Goal: Task Accomplishment & Management: Manage account settings

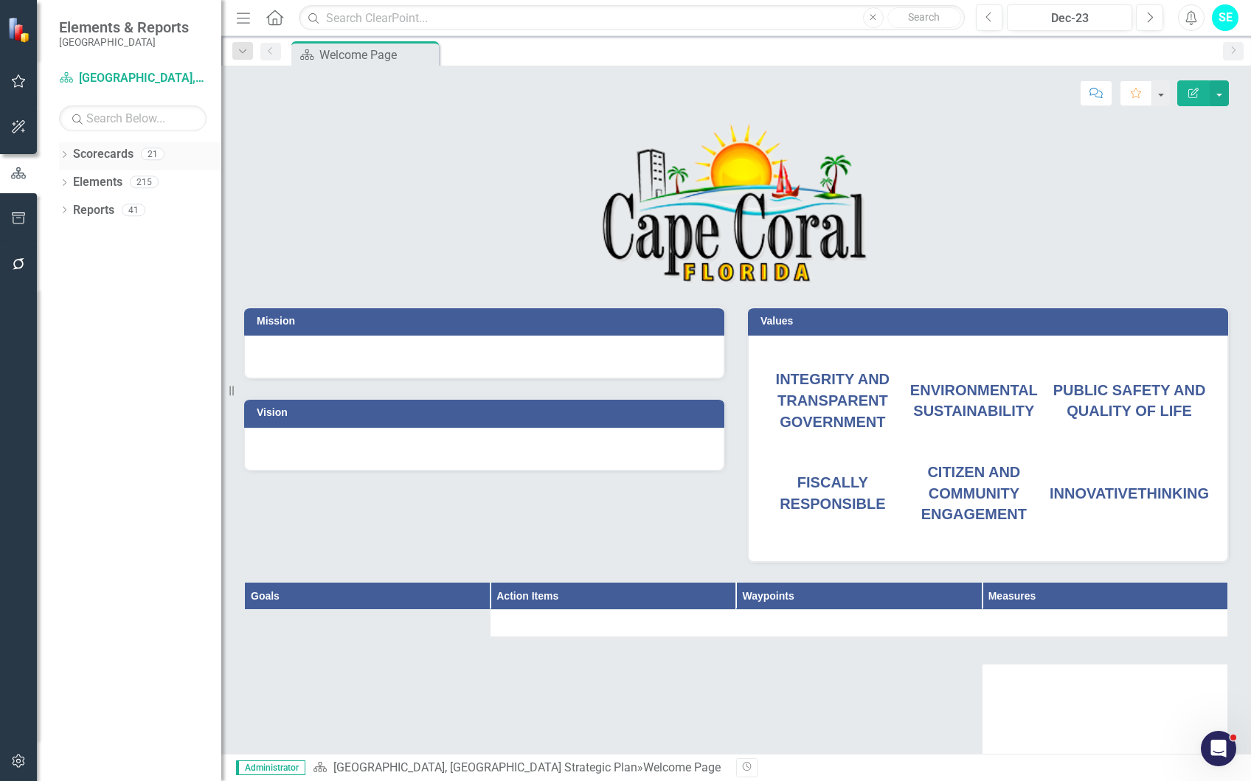
click at [61, 153] on icon "Dropdown" at bounding box center [64, 156] width 10 height 8
click at [91, 238] on link "Community Redevelopment Area" at bounding box center [151, 238] width 140 height 17
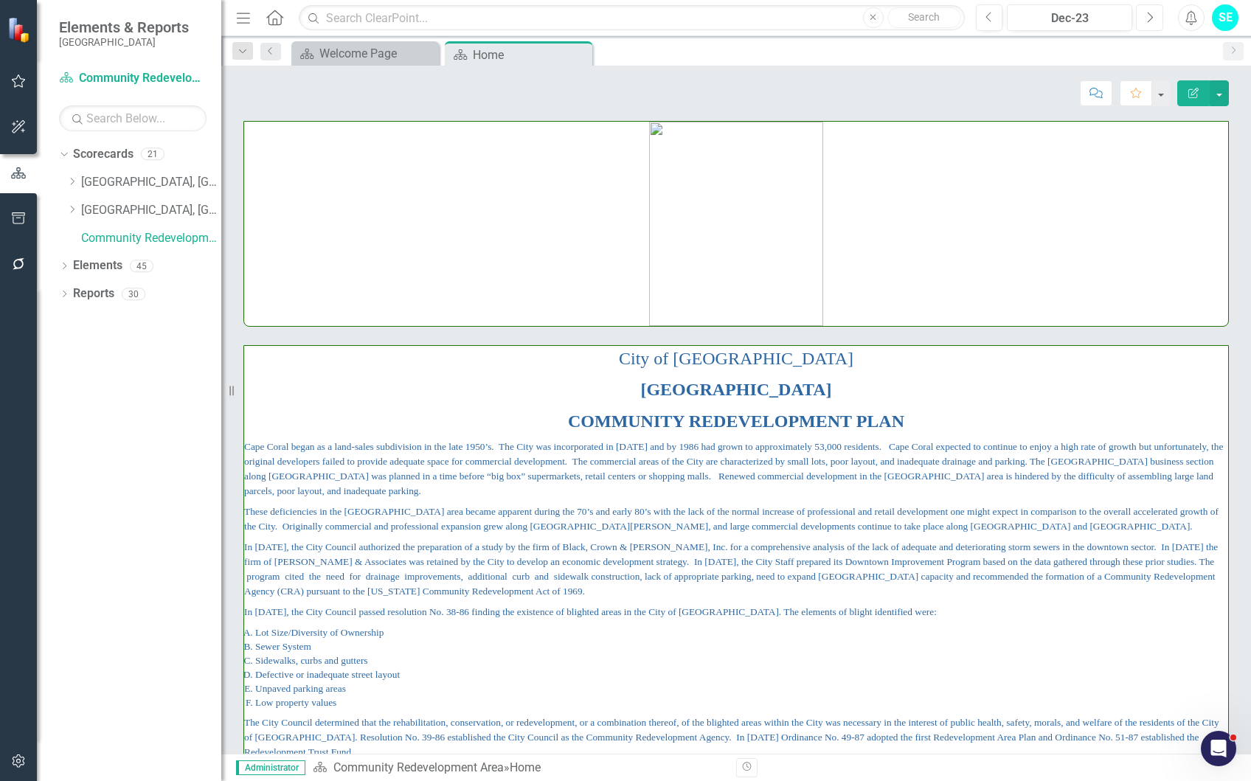
click at [1148, 18] on icon "Next" at bounding box center [1150, 17] width 8 height 13
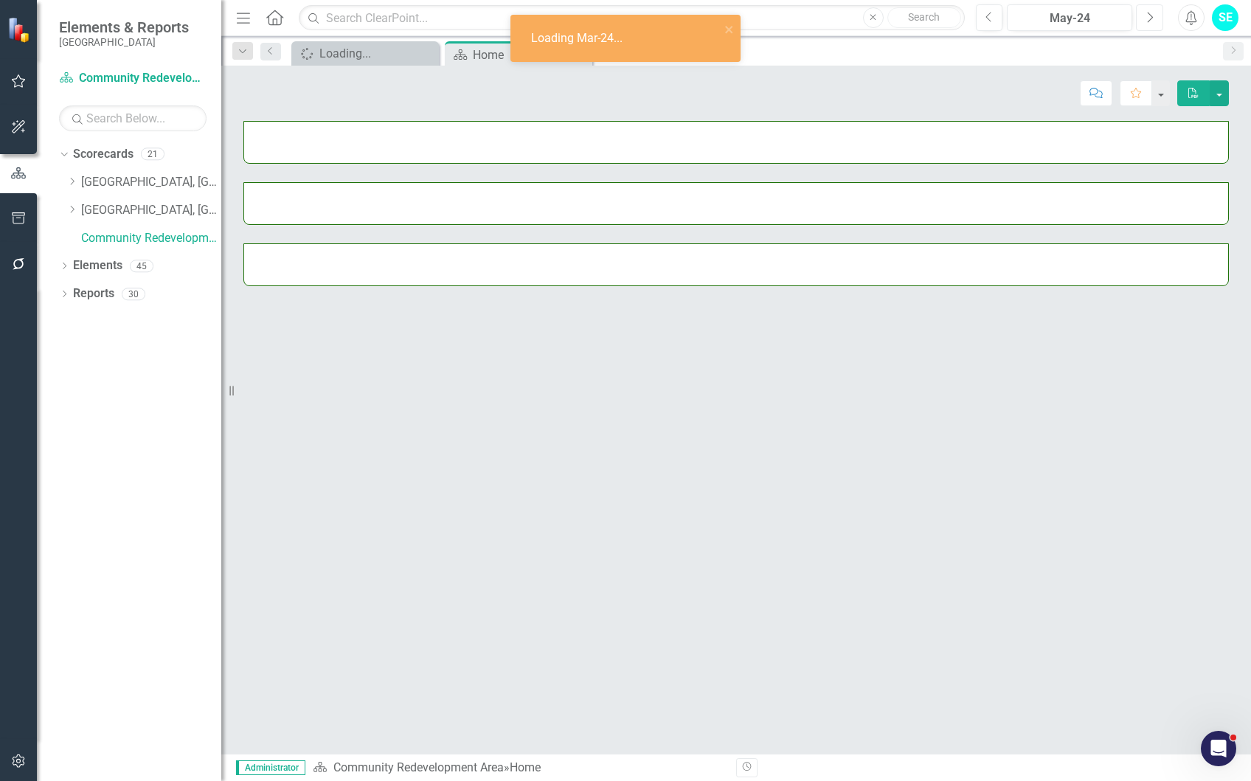
click at [1148, 18] on icon "Next" at bounding box center [1150, 17] width 8 height 13
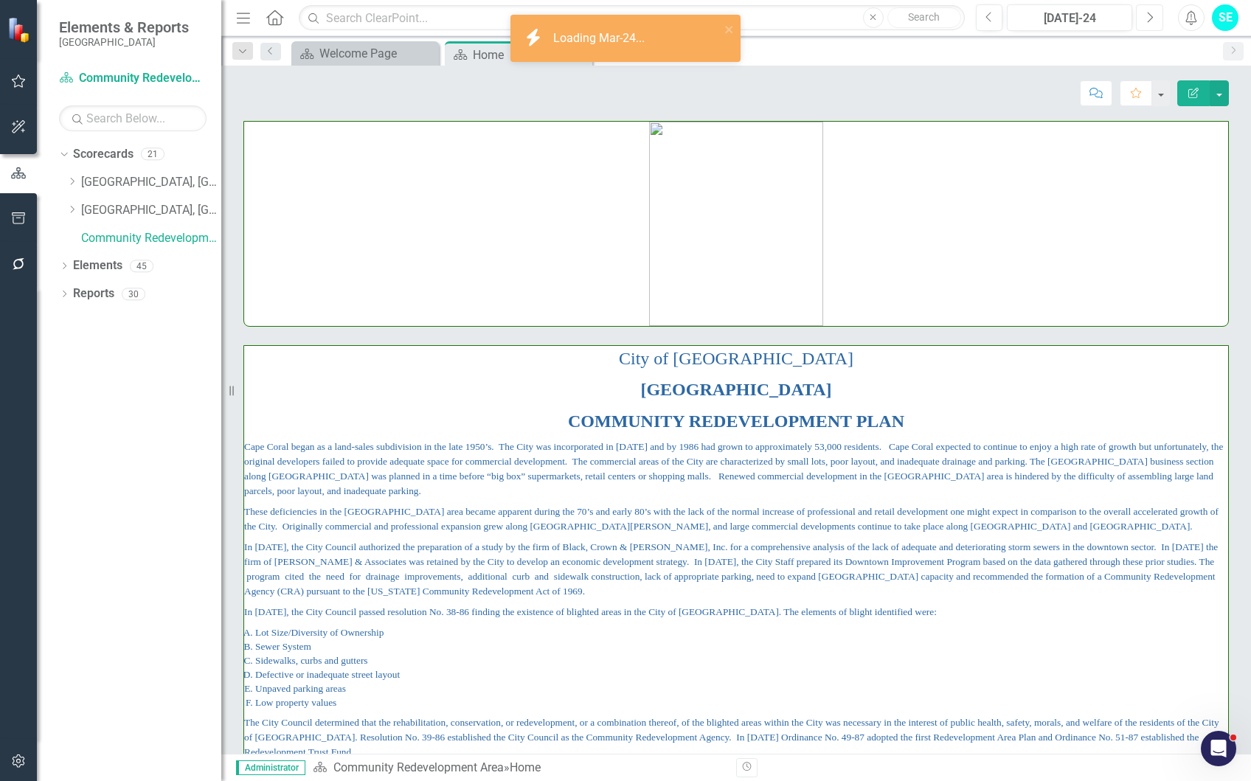
click at [1148, 18] on icon "Next" at bounding box center [1150, 17] width 8 height 13
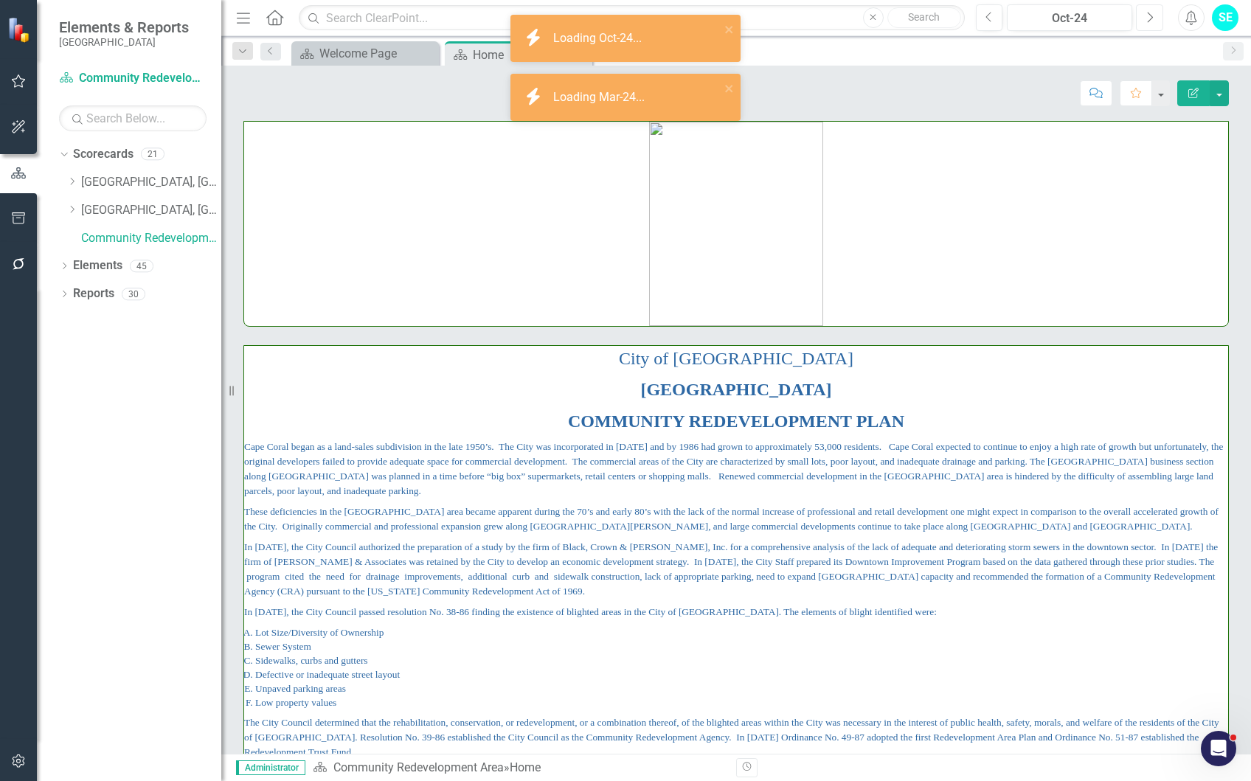
click at [1148, 18] on icon "Next" at bounding box center [1150, 17] width 8 height 13
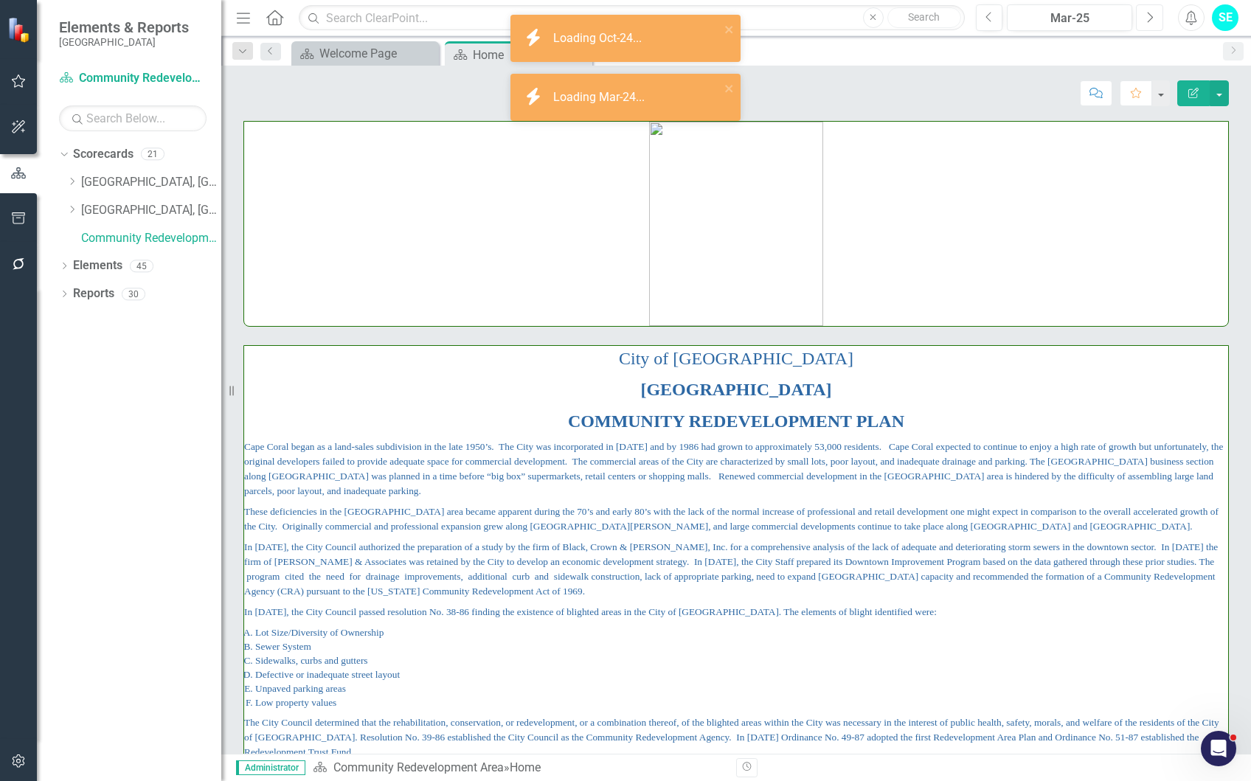
click at [1148, 18] on icon "Next" at bounding box center [1150, 17] width 8 height 13
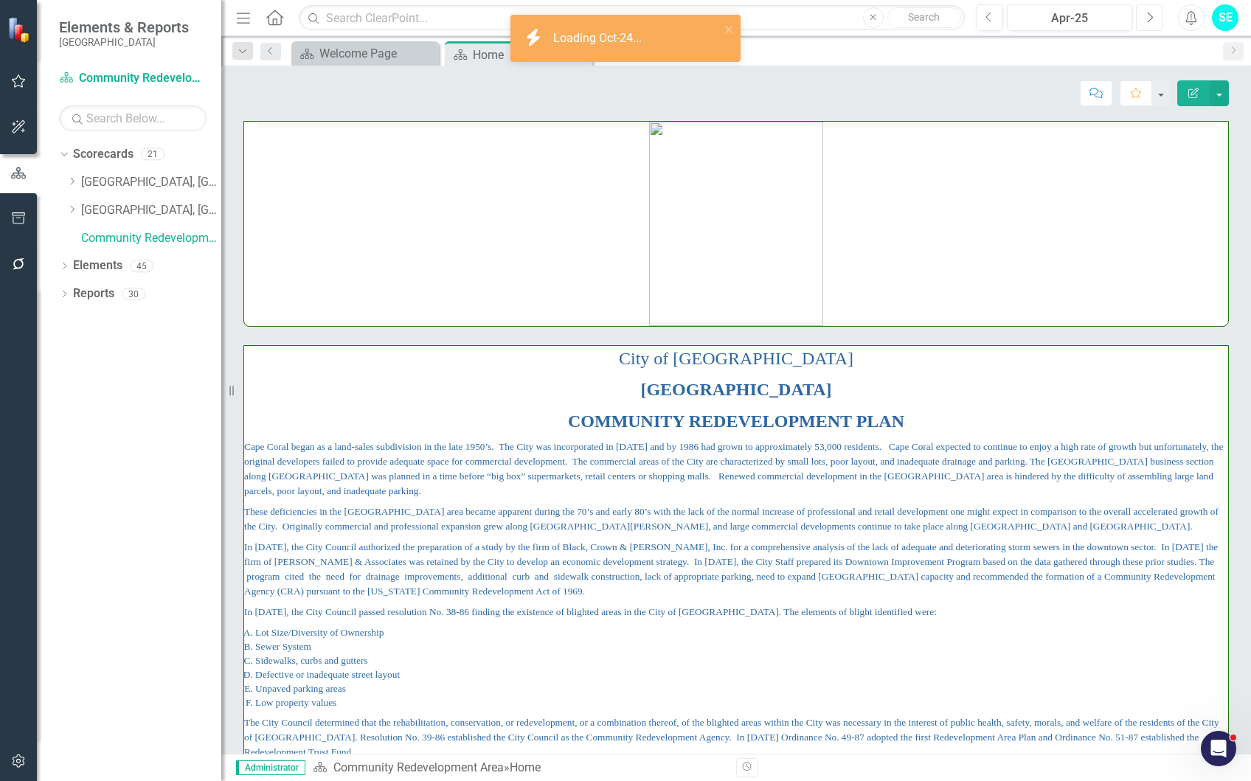
click at [1148, 18] on icon "Next" at bounding box center [1150, 17] width 8 height 13
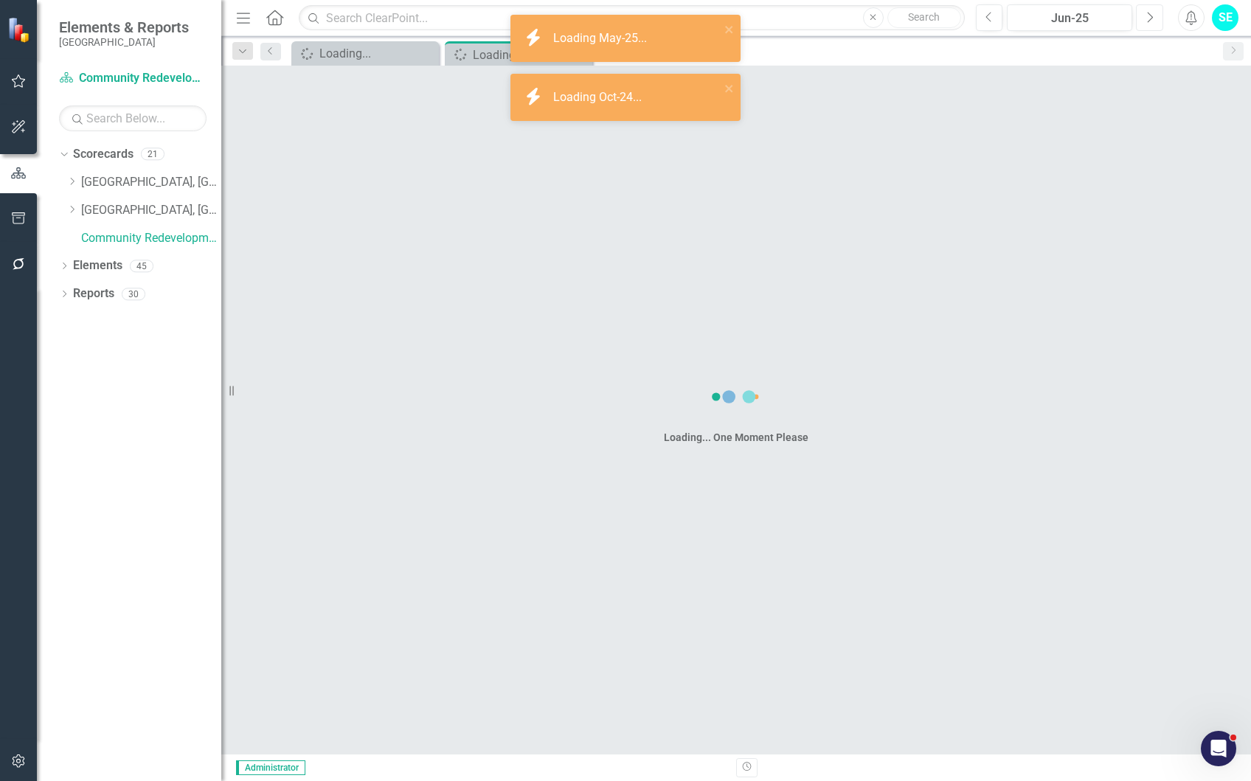
click at [1148, 18] on icon "Next" at bounding box center [1150, 17] width 8 height 13
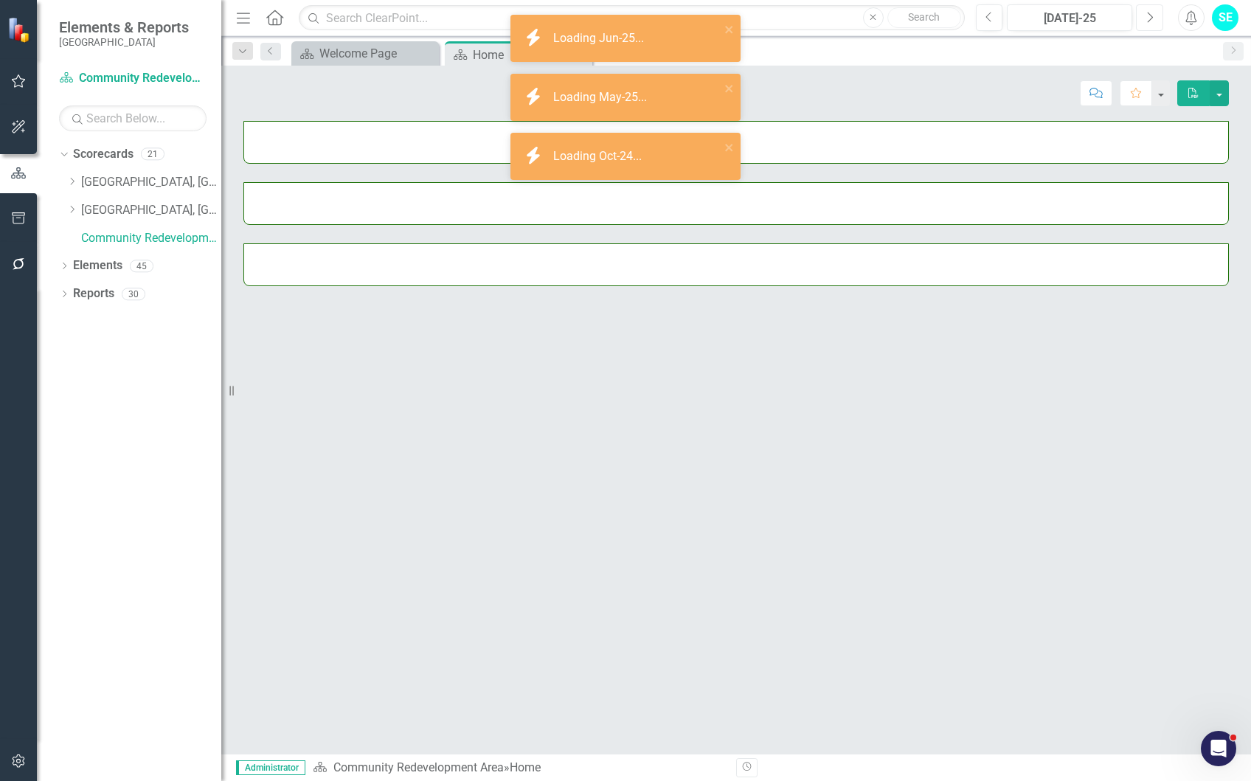
click at [1148, 18] on icon "Next" at bounding box center [1150, 17] width 8 height 13
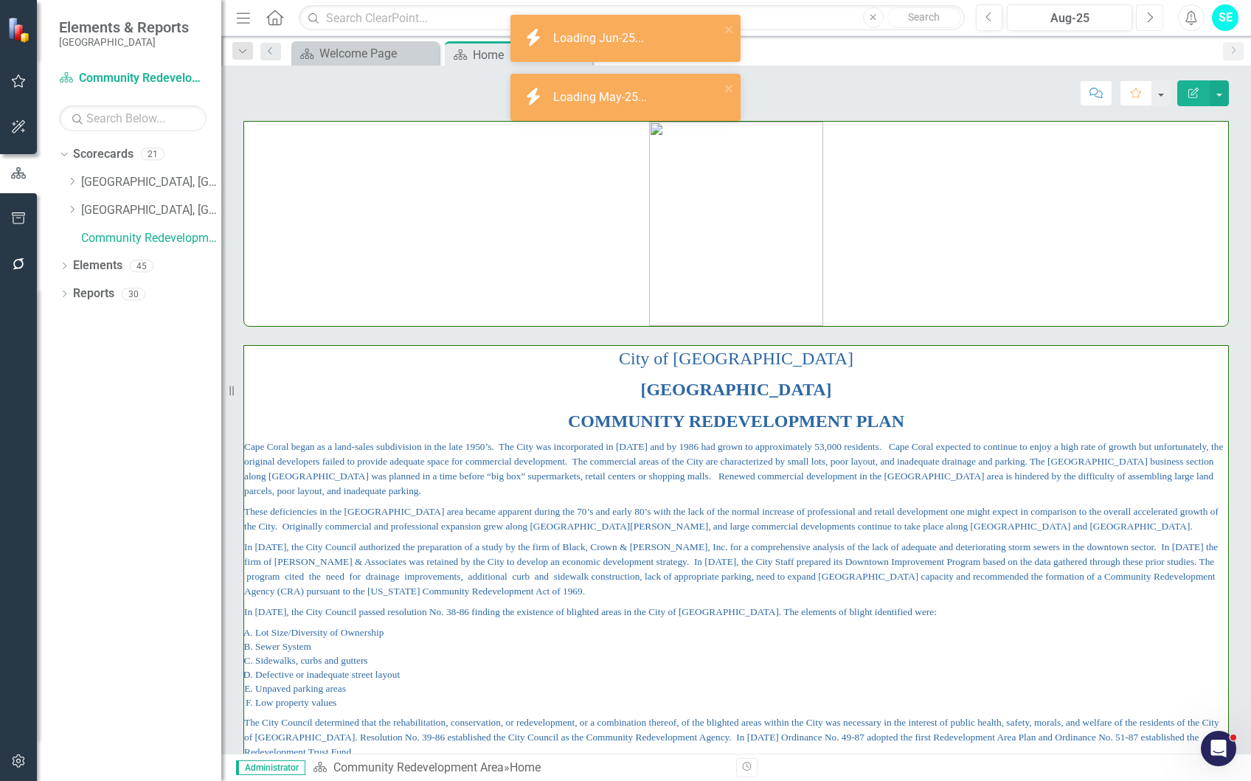
click at [1148, 18] on icon "Next" at bounding box center [1150, 17] width 8 height 13
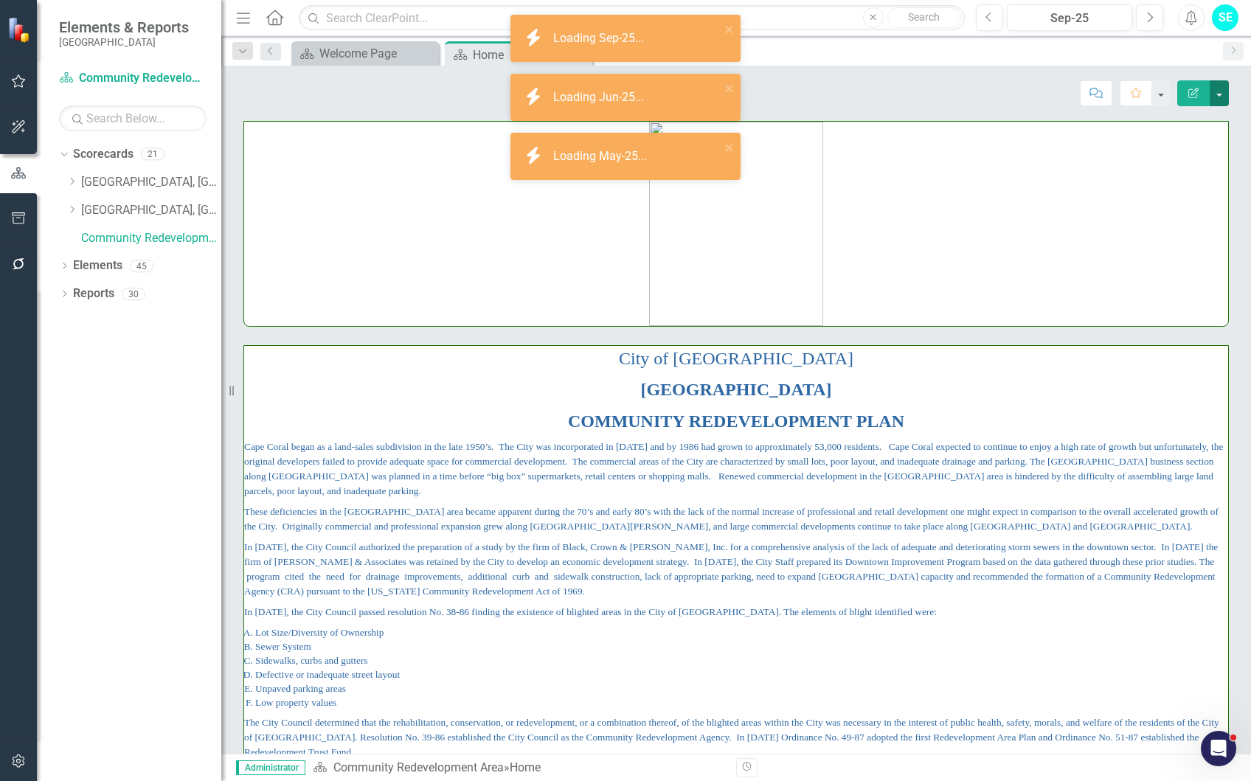
click at [1225, 95] on button "button" at bounding box center [1219, 93] width 19 height 26
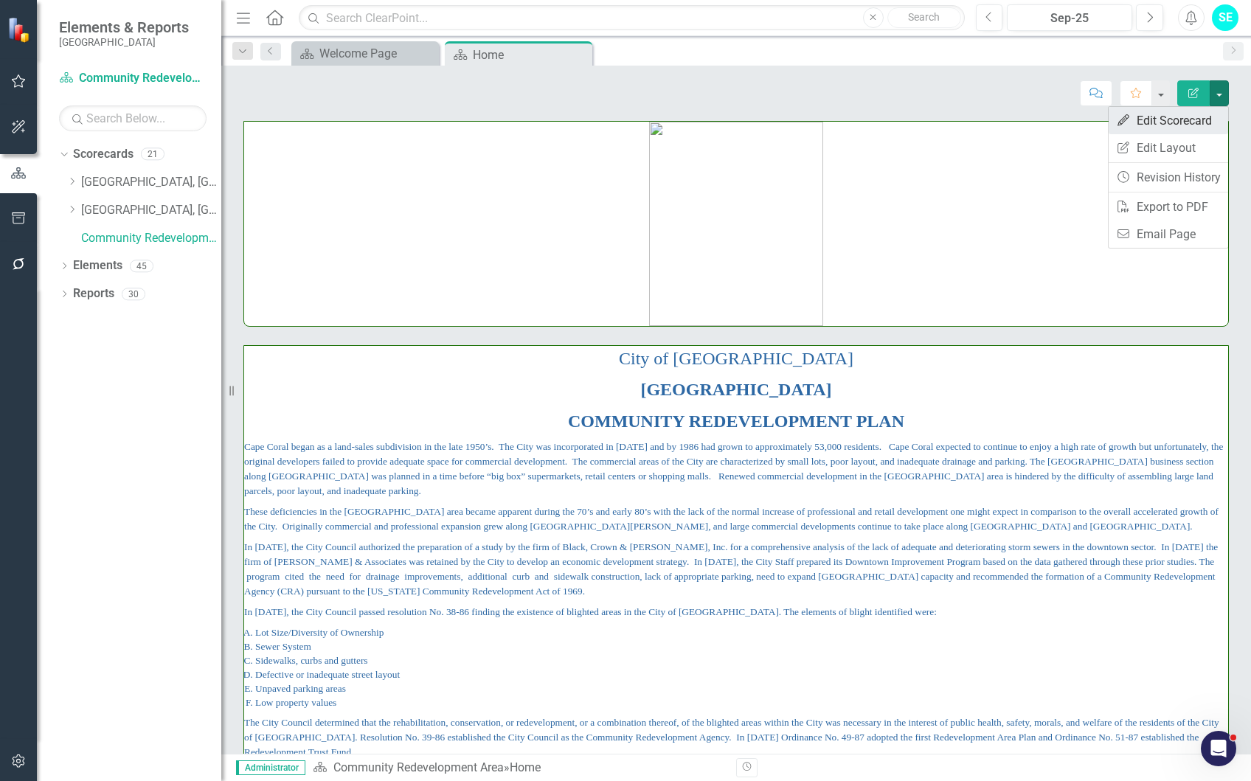
click at [1192, 123] on link "Edit Edit Scorecard" at bounding box center [1168, 120] width 119 height 27
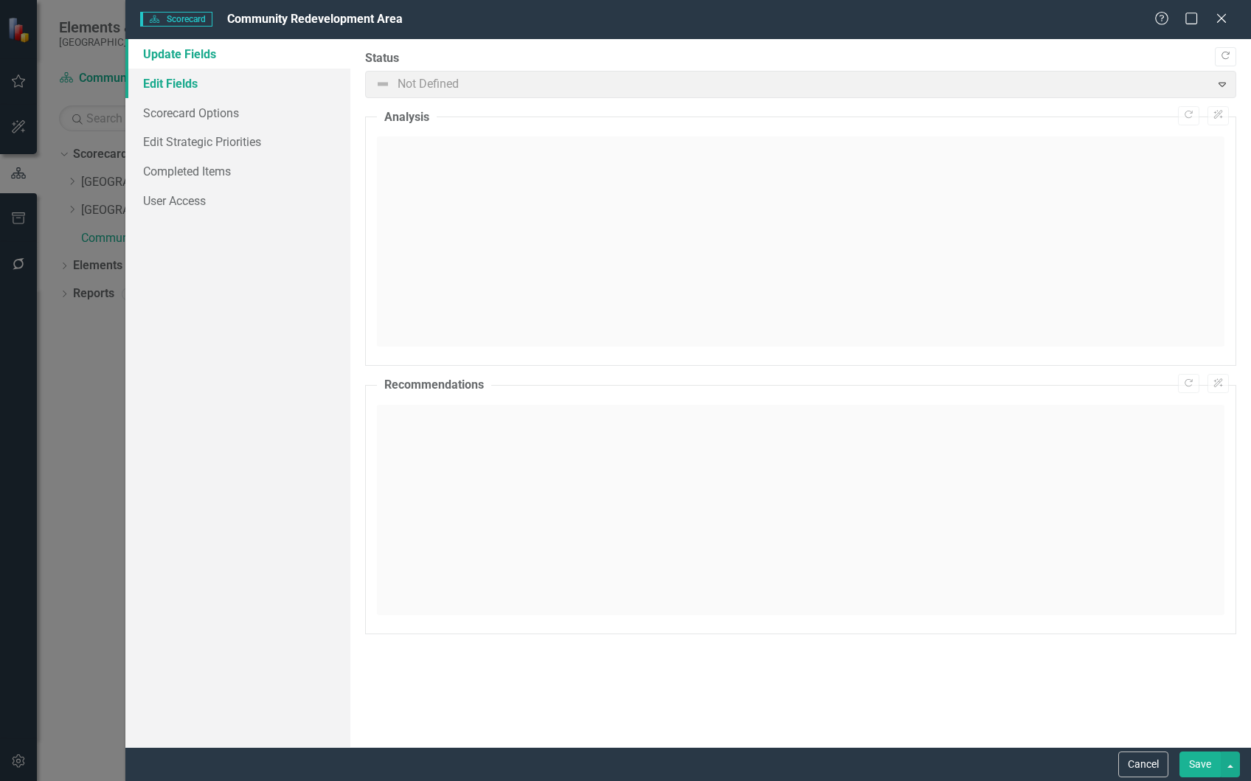
click at [223, 77] on link "Edit Fields" at bounding box center [237, 84] width 225 height 30
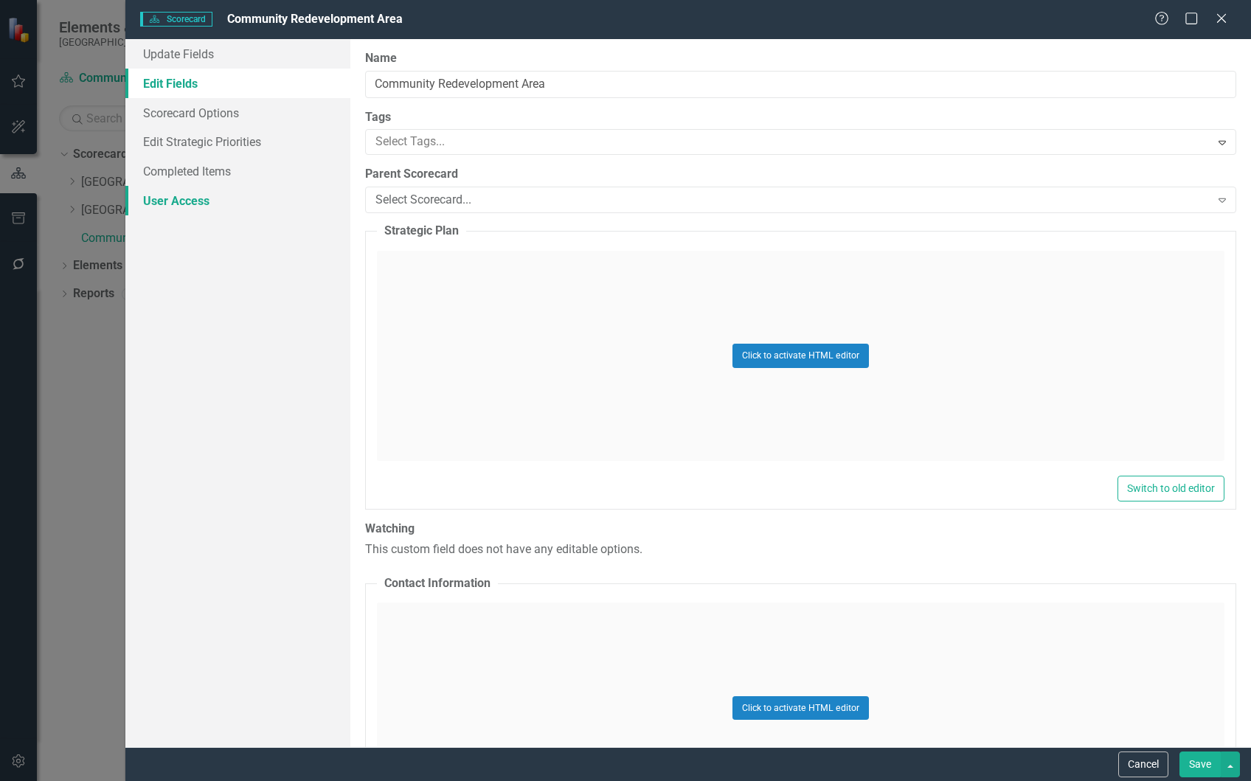
click at [204, 203] on link "User Access" at bounding box center [237, 201] width 225 height 30
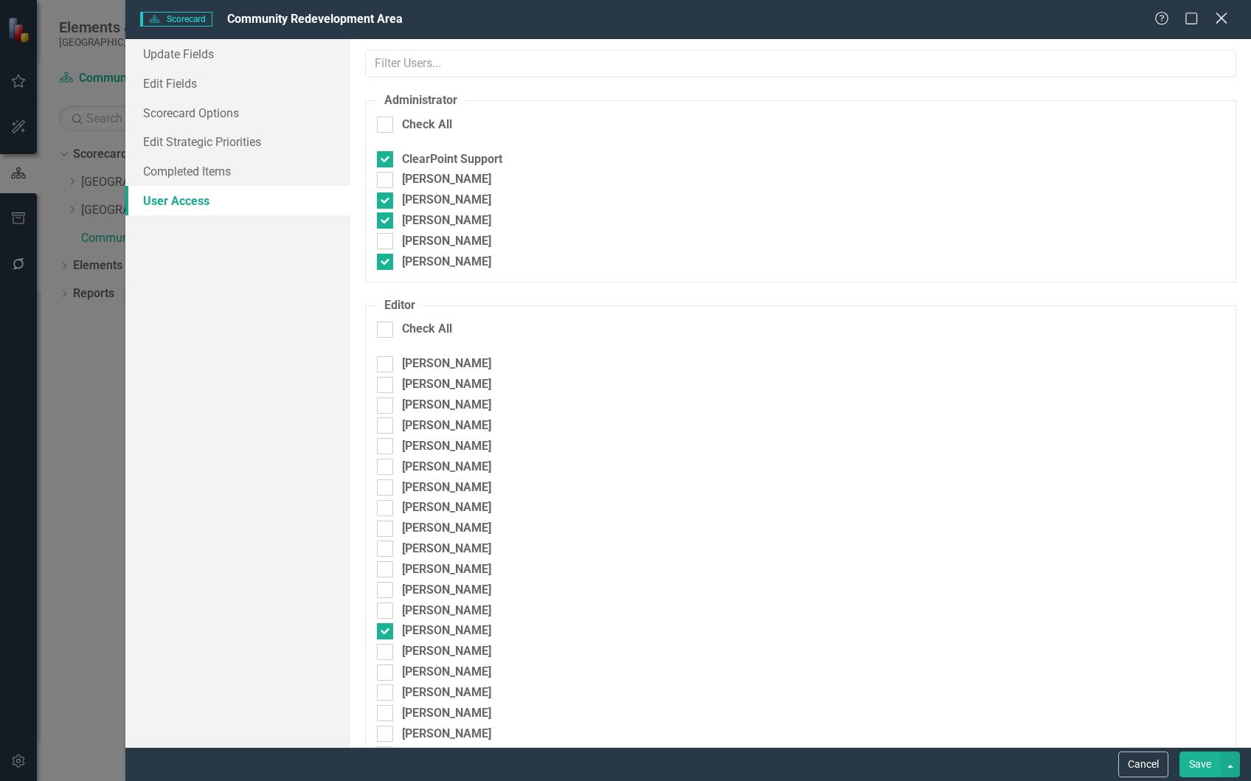
click at [1221, 19] on icon at bounding box center [1221, 18] width 11 height 11
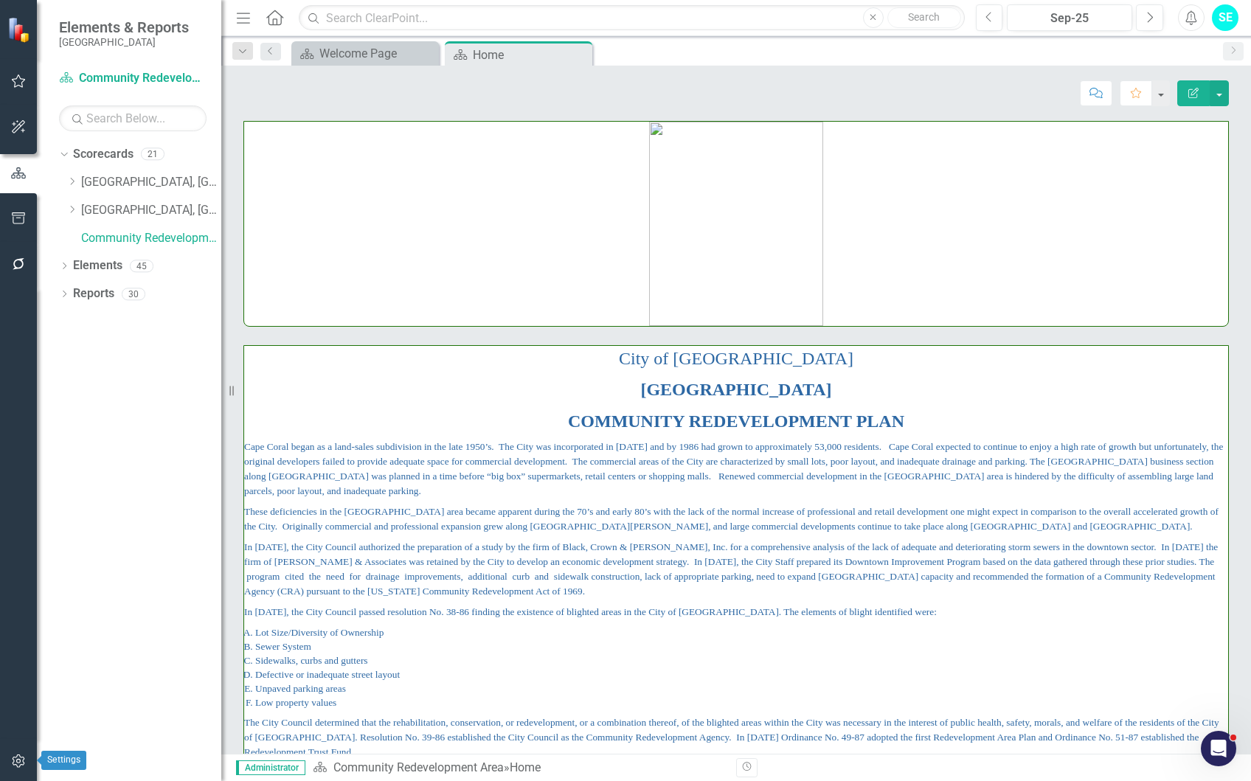
click at [20, 758] on icon "button" at bounding box center [18, 761] width 15 height 12
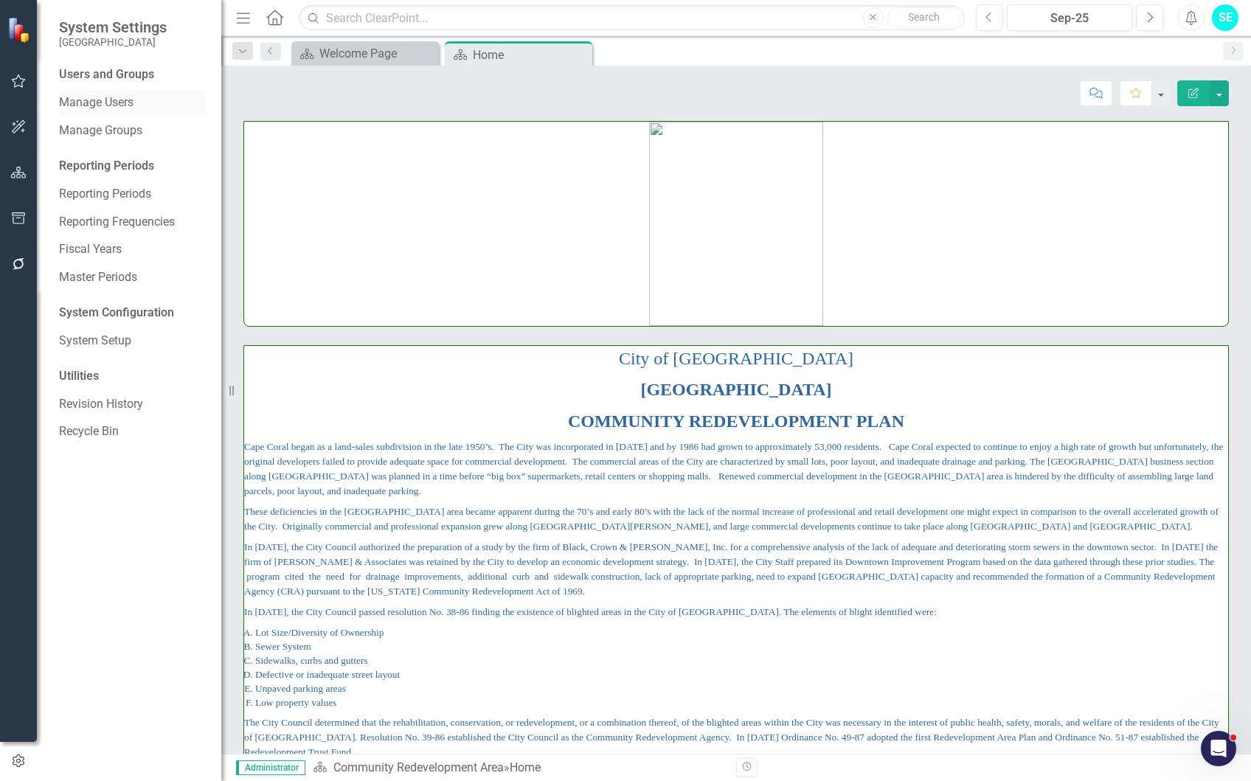
click at [92, 108] on link "Manage Users" at bounding box center [133, 102] width 148 height 17
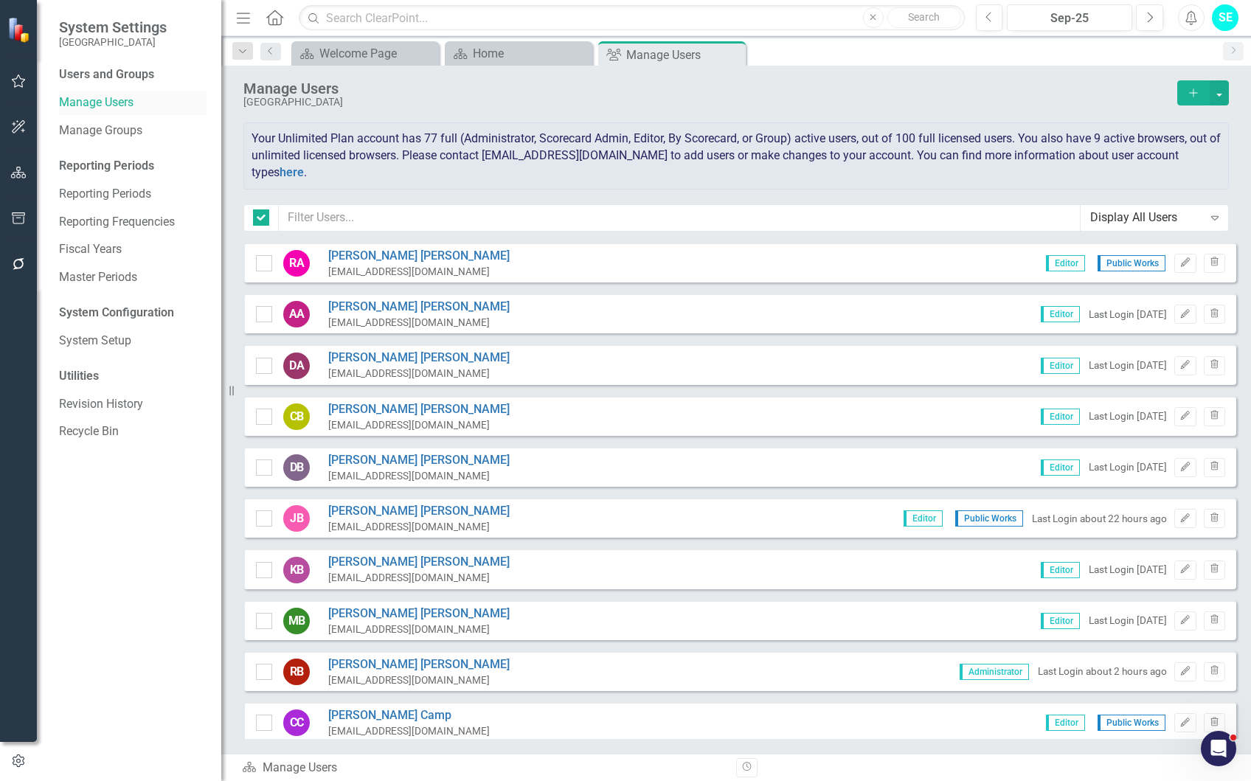
checkbox input "false"
click at [349, 210] on input "text" at bounding box center [680, 217] width 802 height 27
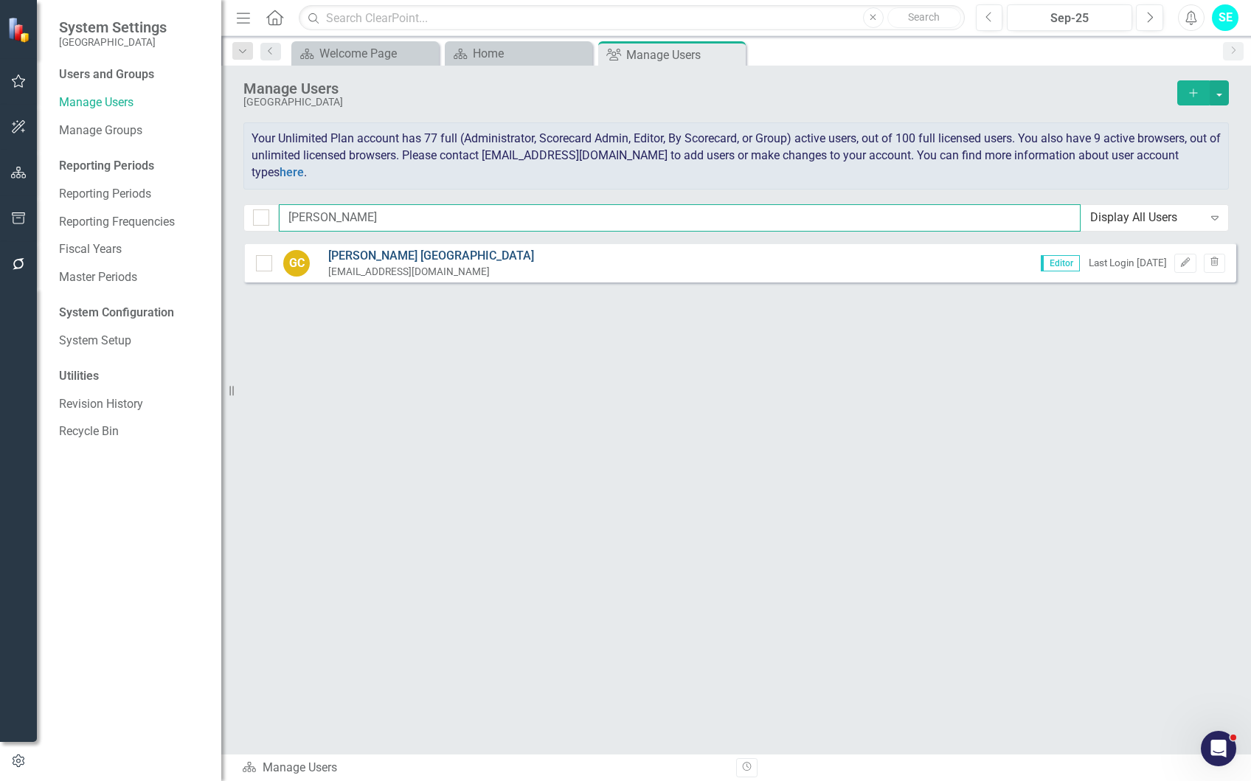
type input "[PERSON_NAME]"
click at [384, 262] on link "[PERSON_NAME]" at bounding box center [431, 256] width 206 height 17
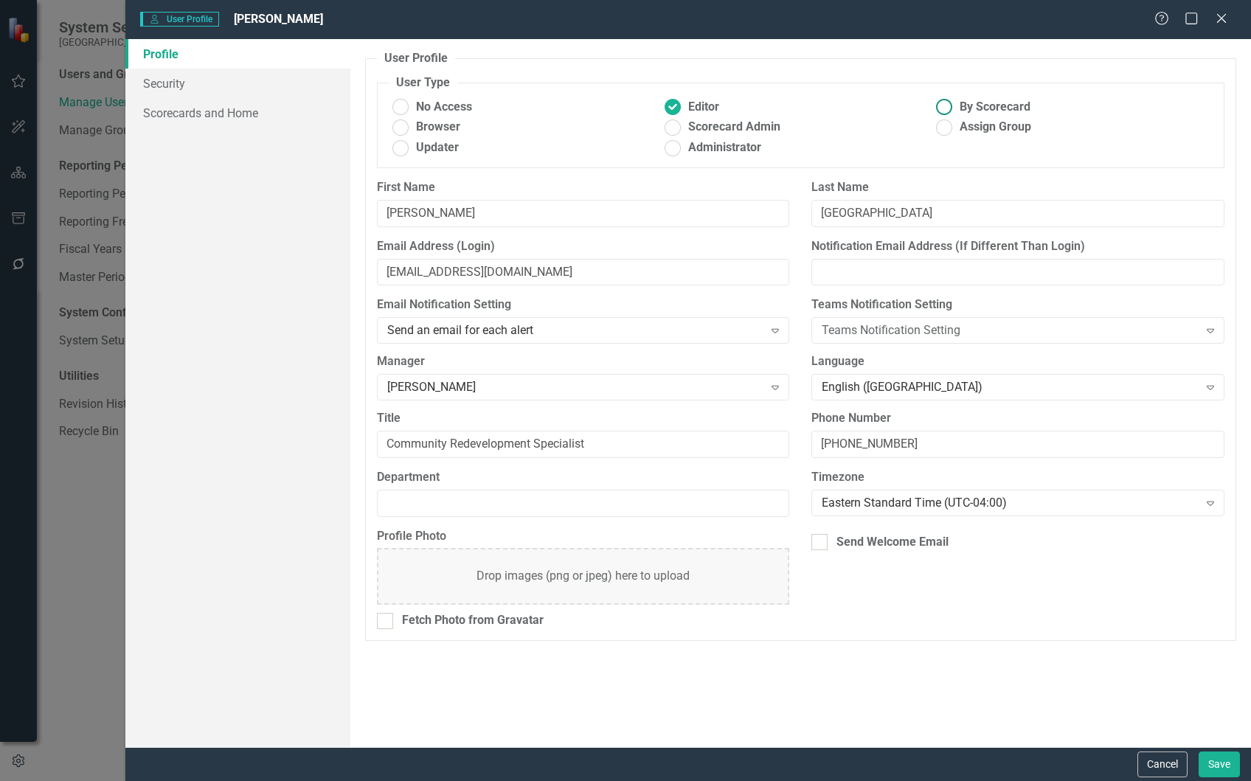
click at [945, 101] on ins at bounding box center [944, 107] width 23 height 23
click at [945, 101] on input "By Scorecard" at bounding box center [944, 107] width 23 height 23
radio input "true"
click at [240, 117] on link "Scorecards and Home" at bounding box center [237, 113] width 225 height 30
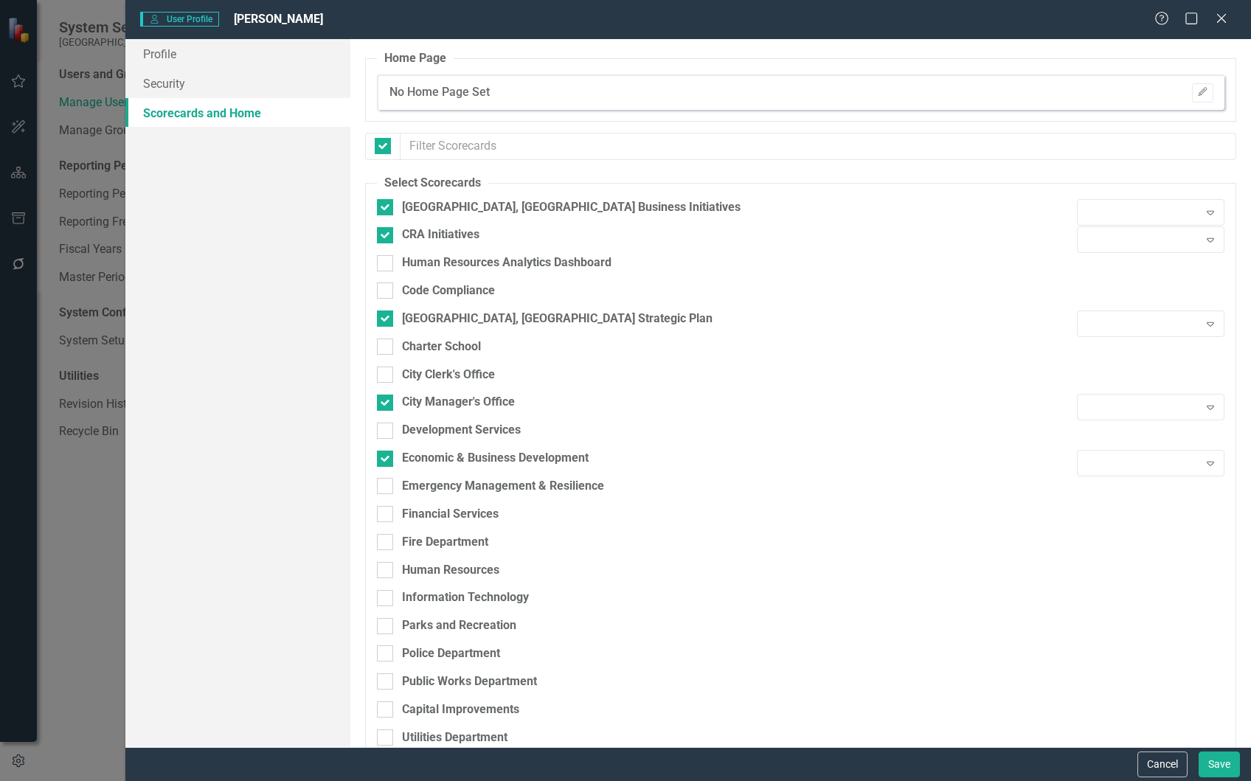
checkbox input "false"
click at [1170, 212] on div "Browser" at bounding box center [1142, 212] width 111 height 17
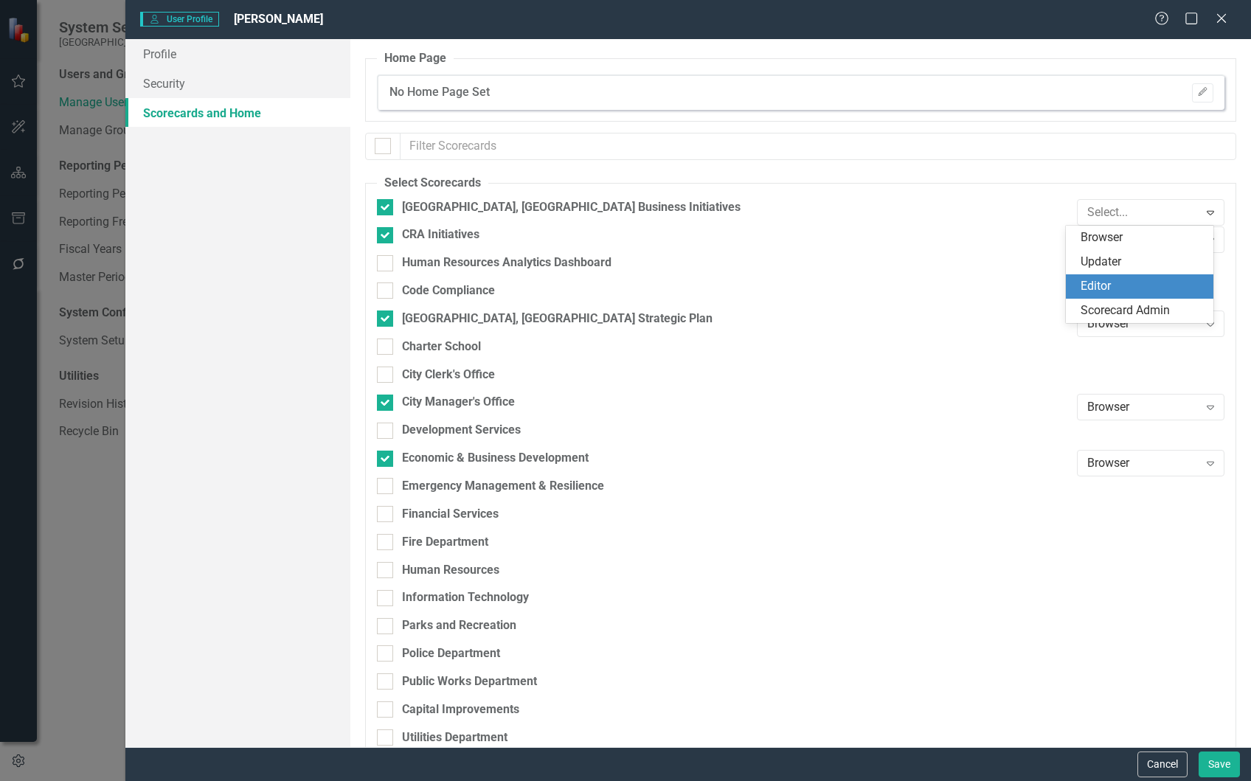
click at [1157, 280] on div "Editor" at bounding box center [1143, 286] width 124 height 17
click at [1144, 242] on div "Browser" at bounding box center [1142, 240] width 111 height 17
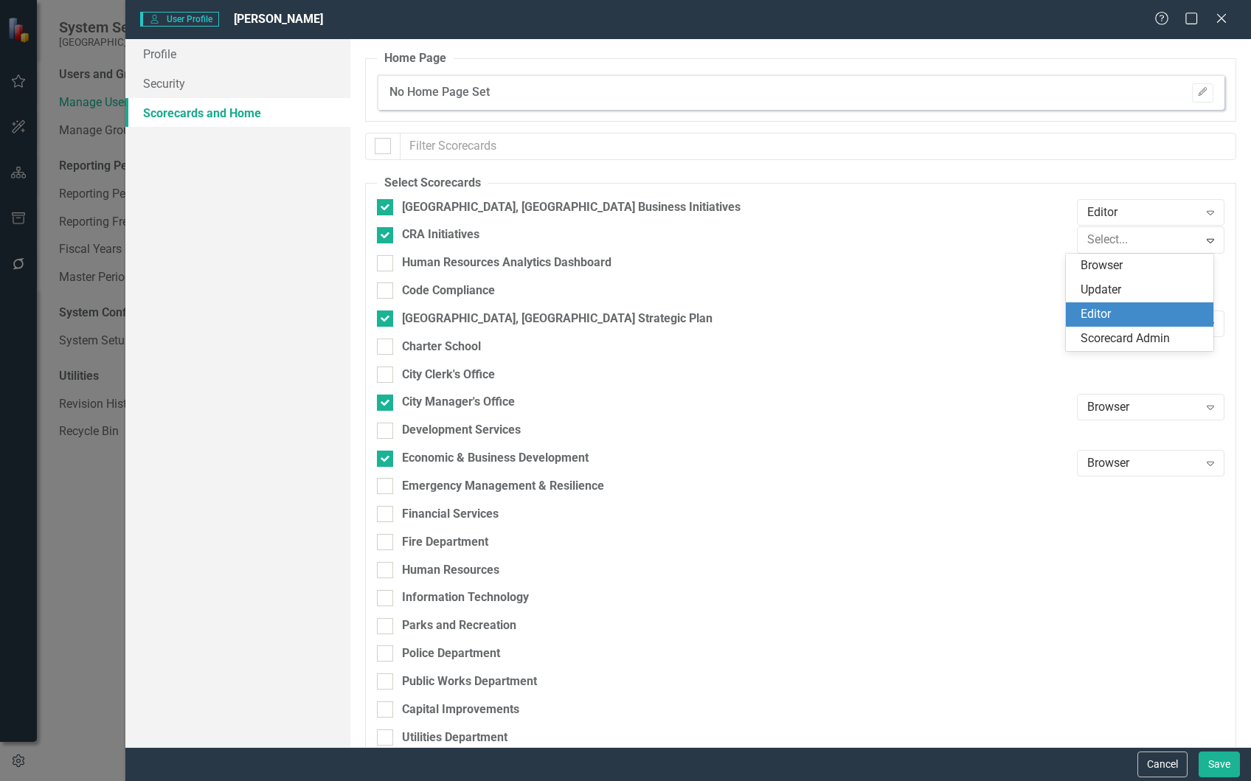
click at [1132, 306] on div "Editor" at bounding box center [1143, 314] width 124 height 17
click at [1137, 319] on div "Browser" at bounding box center [1142, 324] width 111 height 17
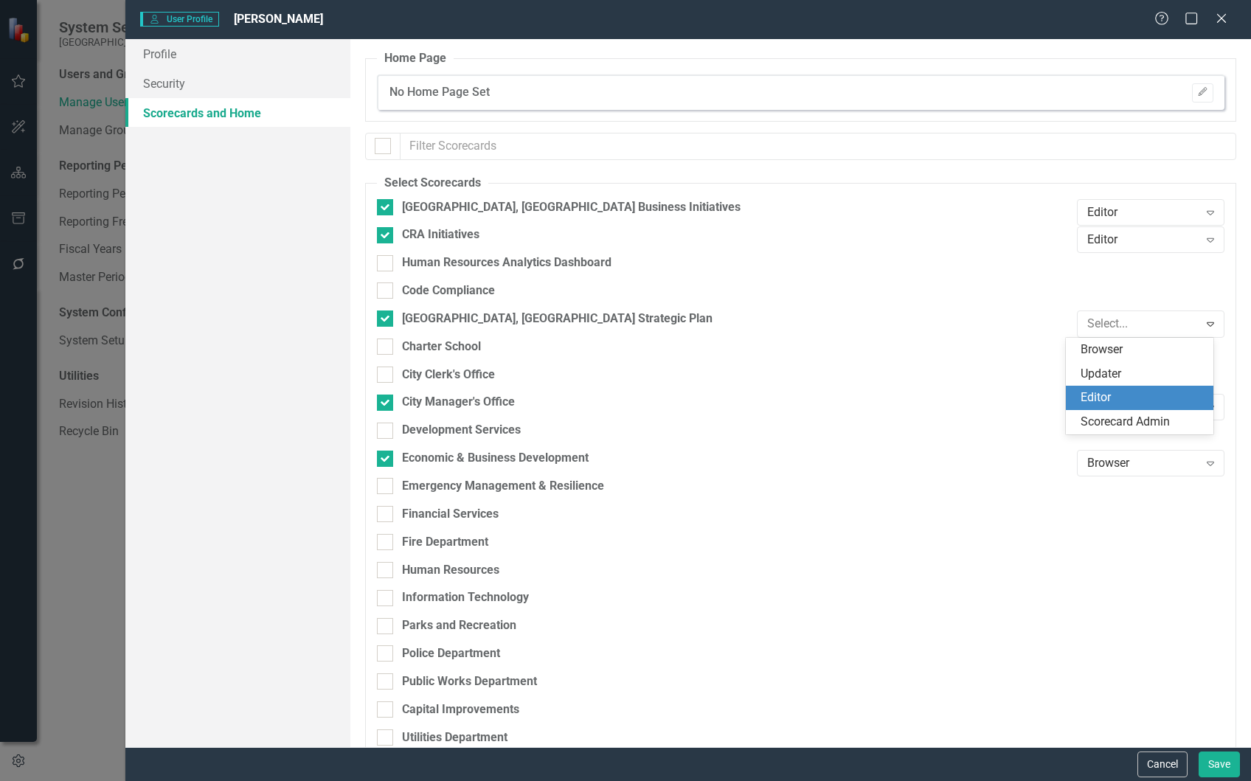
click at [1127, 397] on div "Editor" at bounding box center [1143, 397] width 124 height 17
click at [1127, 407] on div "Browser" at bounding box center [1142, 407] width 111 height 17
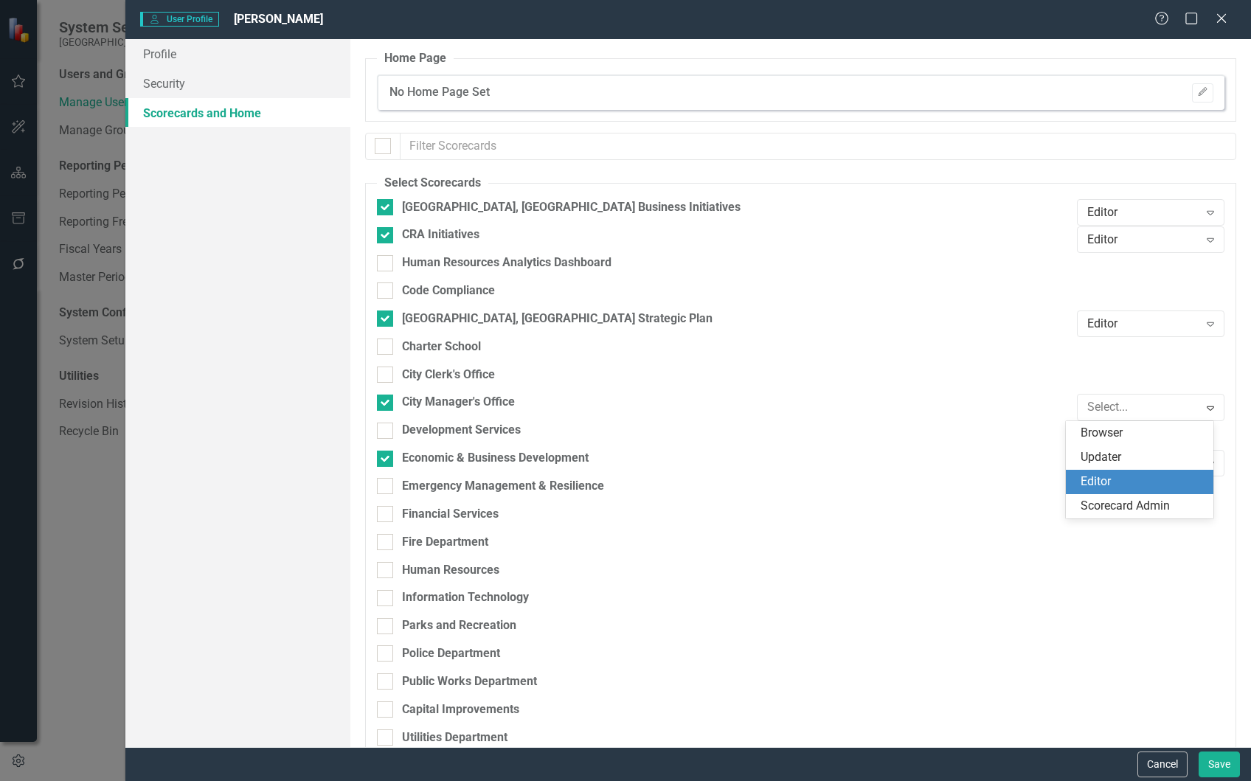
click at [1126, 479] on div "Editor" at bounding box center [1143, 482] width 124 height 17
click at [1120, 460] on div "Browser" at bounding box center [1142, 463] width 111 height 17
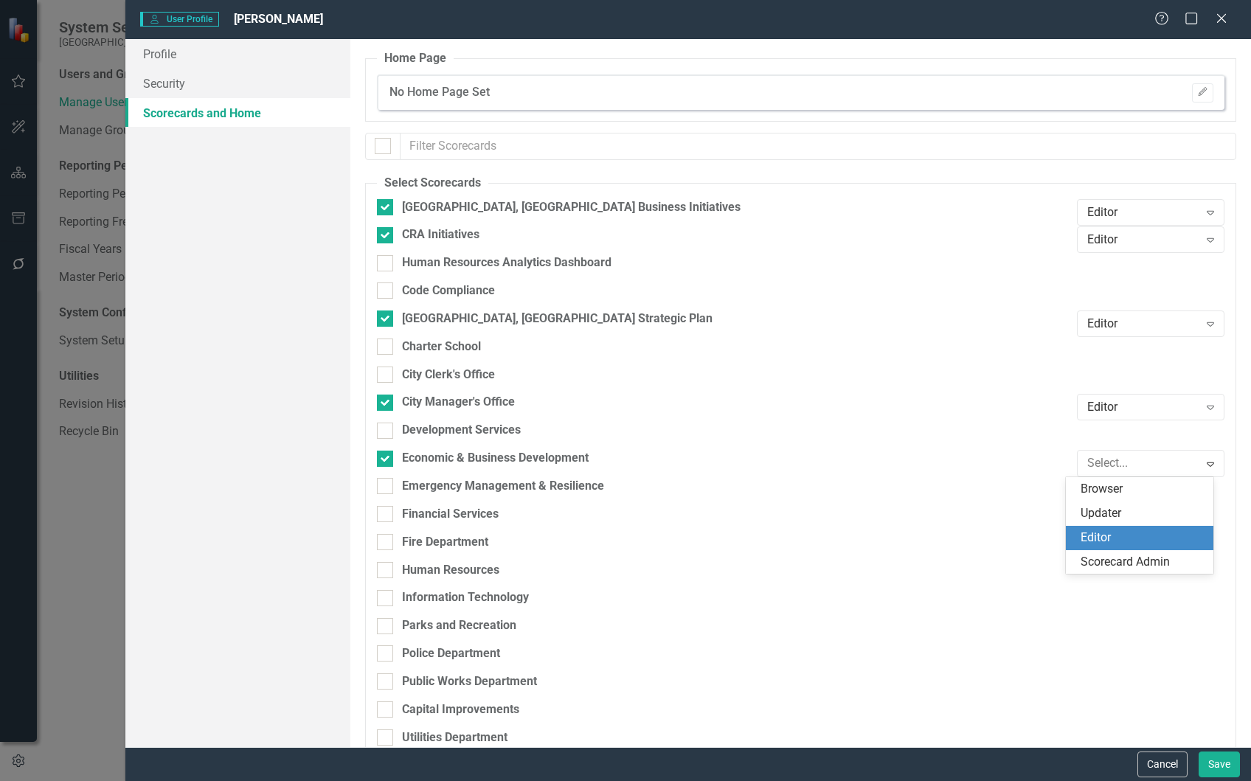
click at [1124, 533] on div "Editor" at bounding box center [1143, 538] width 124 height 17
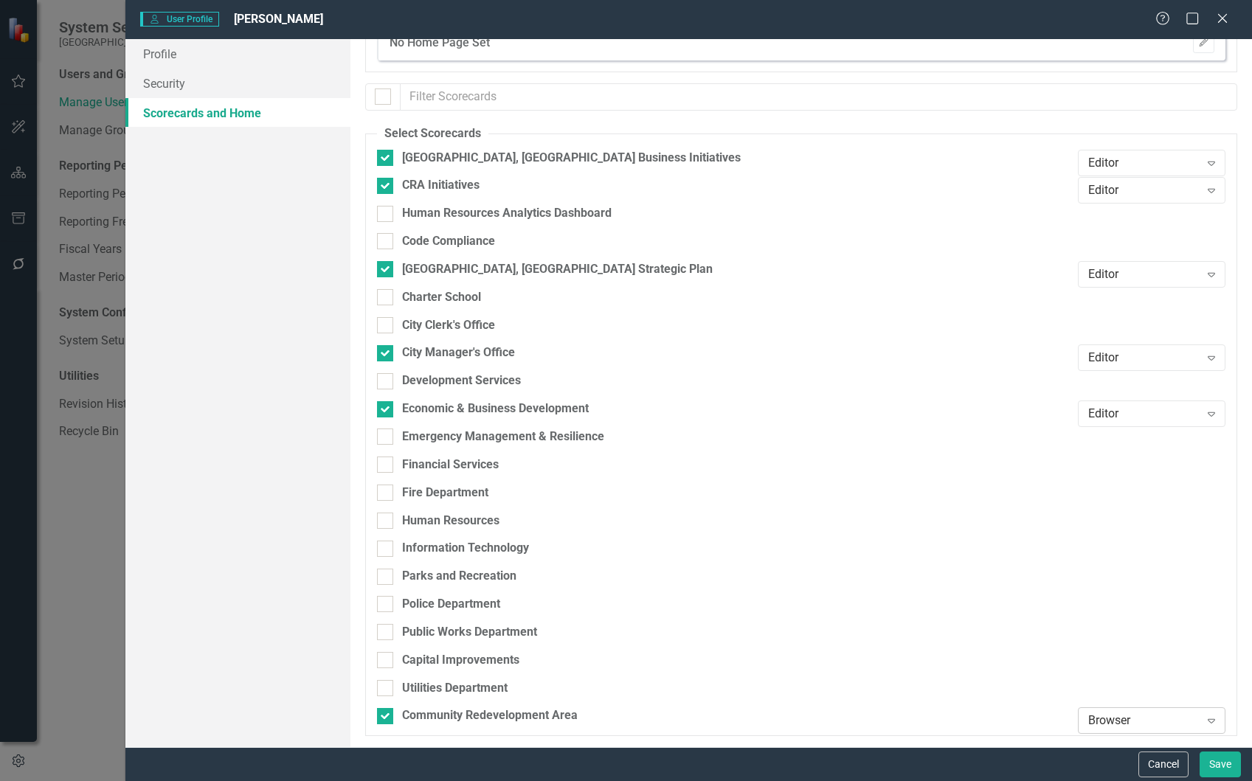
click at [1147, 718] on div "Browser" at bounding box center [1143, 721] width 111 height 17
click at [1143, 698] on div "Scorecard Admin" at bounding box center [1143, 695] width 124 height 17
click at [1218, 767] on button "Save" at bounding box center [1219, 765] width 41 height 26
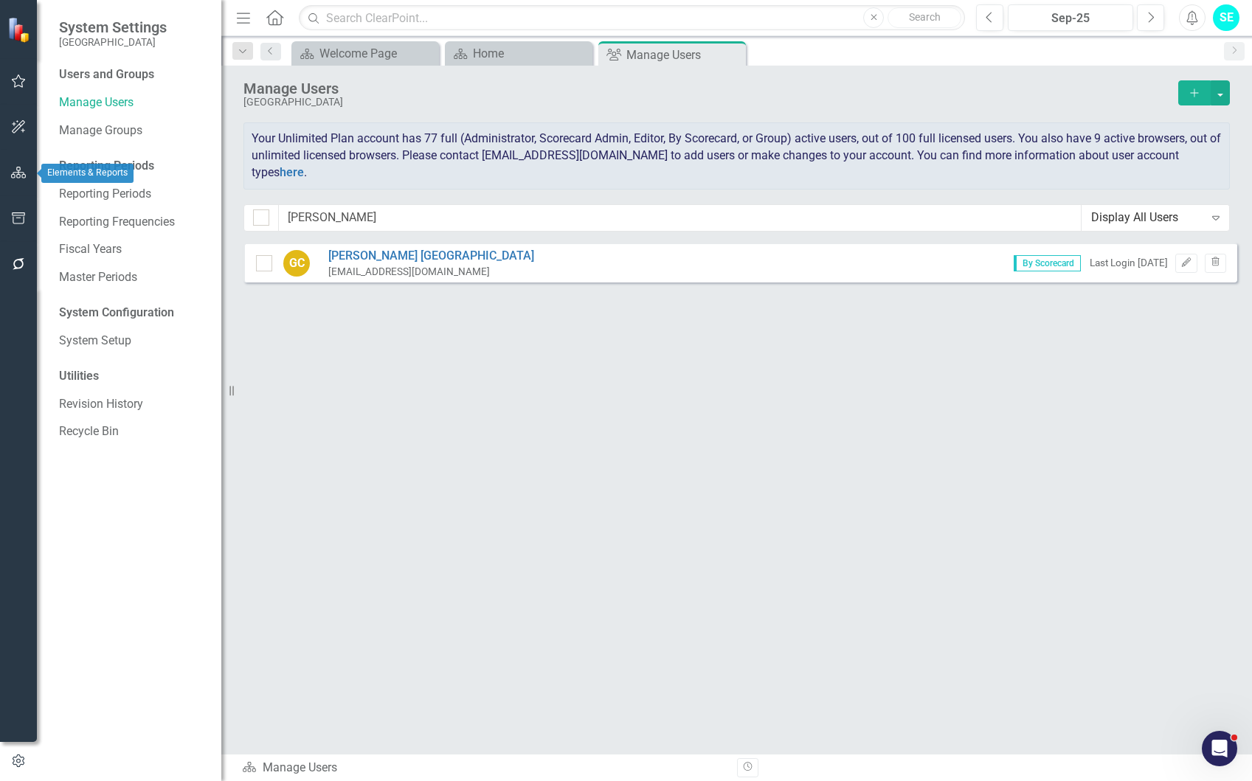
click at [12, 178] on icon "button" at bounding box center [18, 173] width 15 height 12
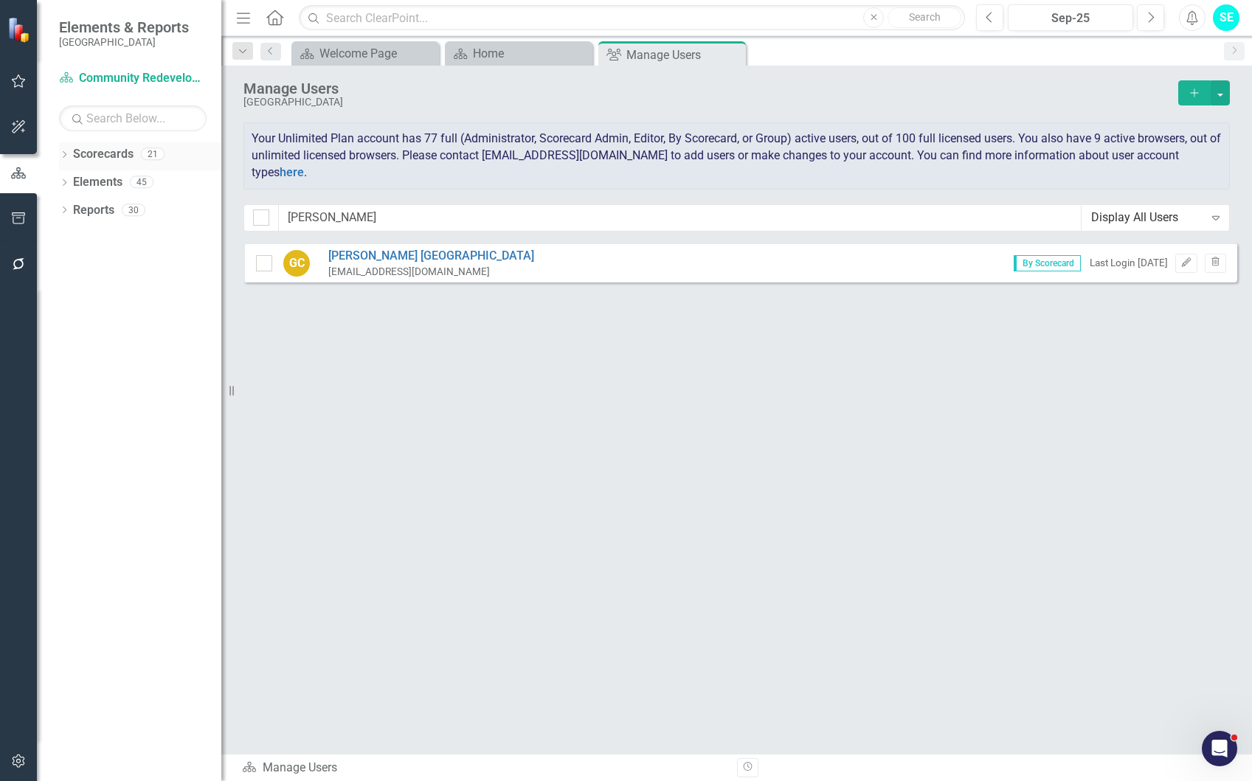
click at [89, 149] on link "Scorecards" at bounding box center [103, 154] width 60 height 17
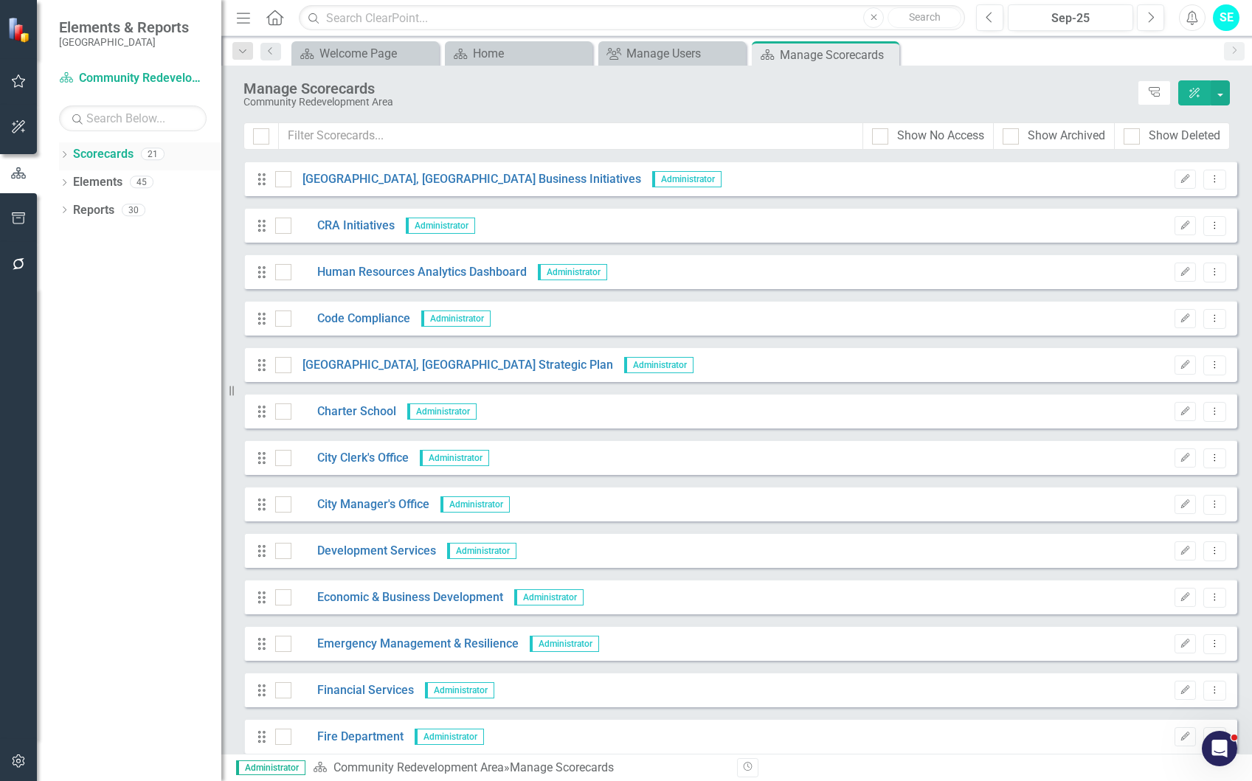
click at [62, 155] on icon "Dropdown" at bounding box center [64, 156] width 10 height 8
click at [97, 236] on link "Community Redevelopment Area" at bounding box center [151, 238] width 140 height 17
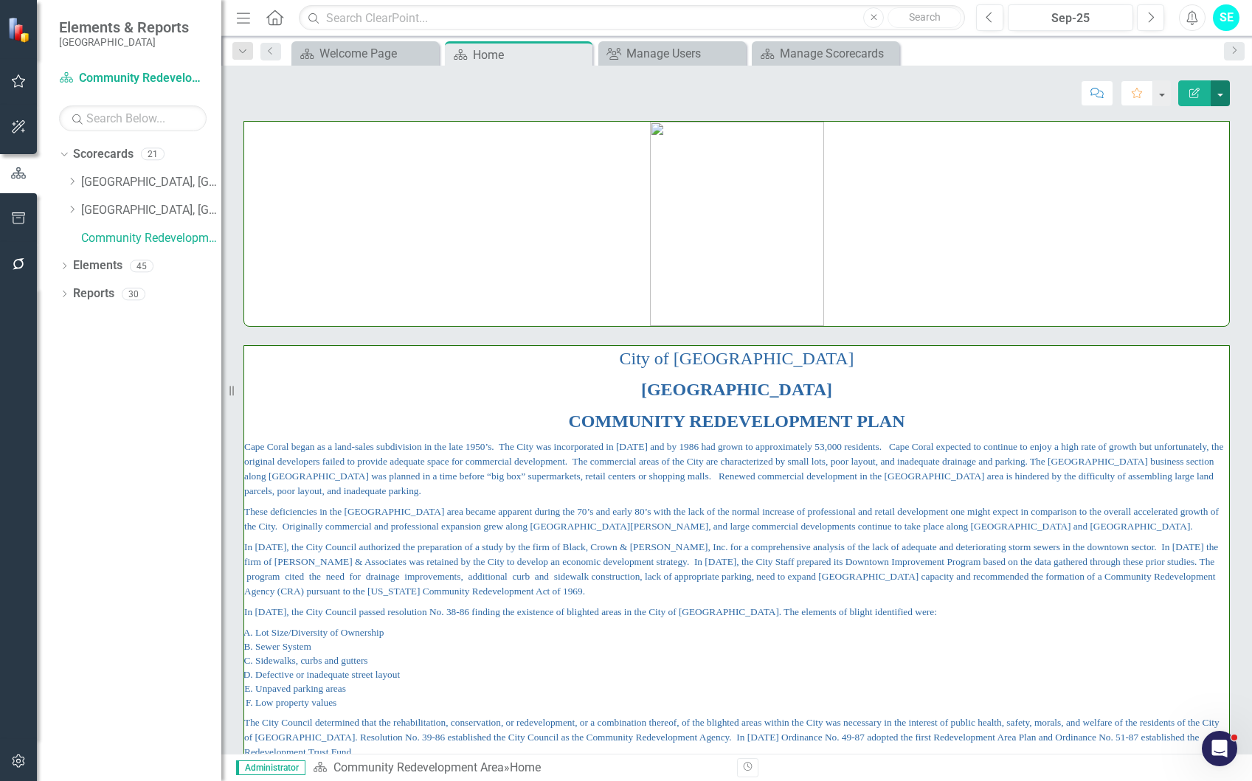
click at [1226, 98] on button "button" at bounding box center [1219, 93] width 19 height 26
click at [1200, 126] on link "Edit Edit Scorecard" at bounding box center [1168, 120] width 119 height 27
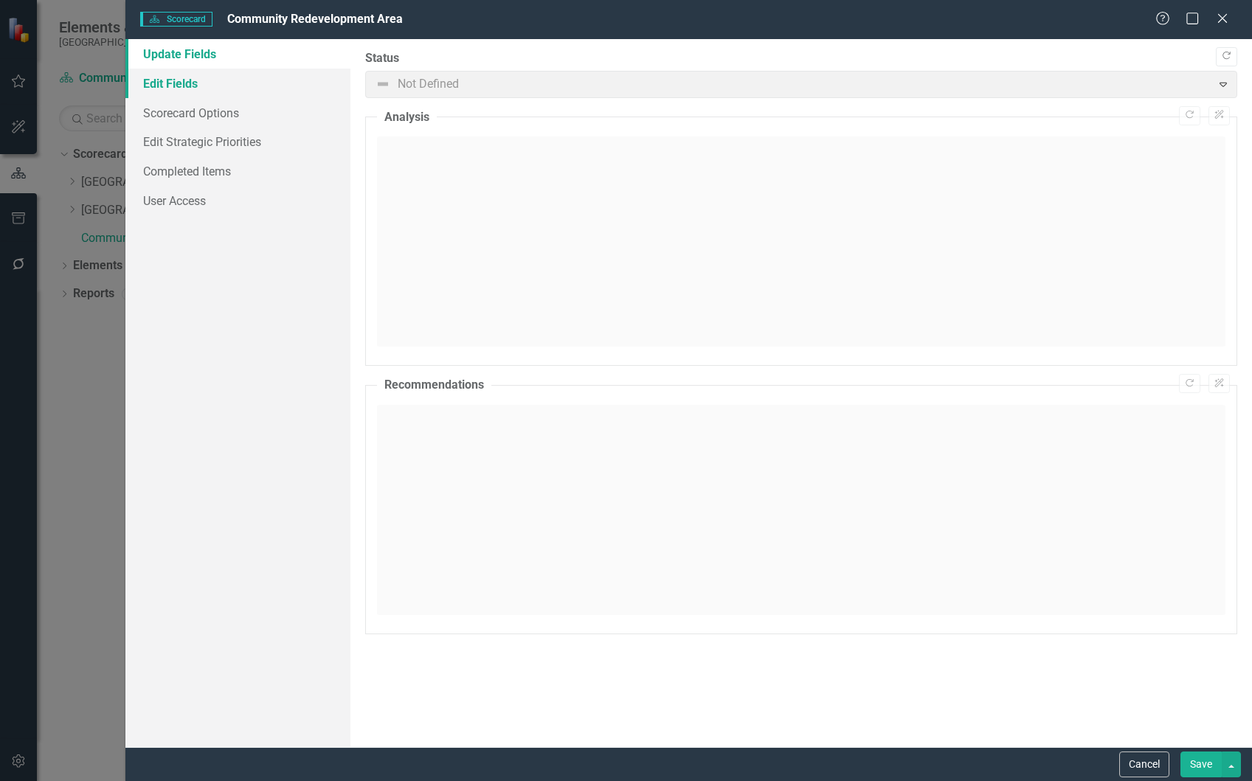
click at [183, 75] on link "Edit Fields" at bounding box center [237, 84] width 225 height 30
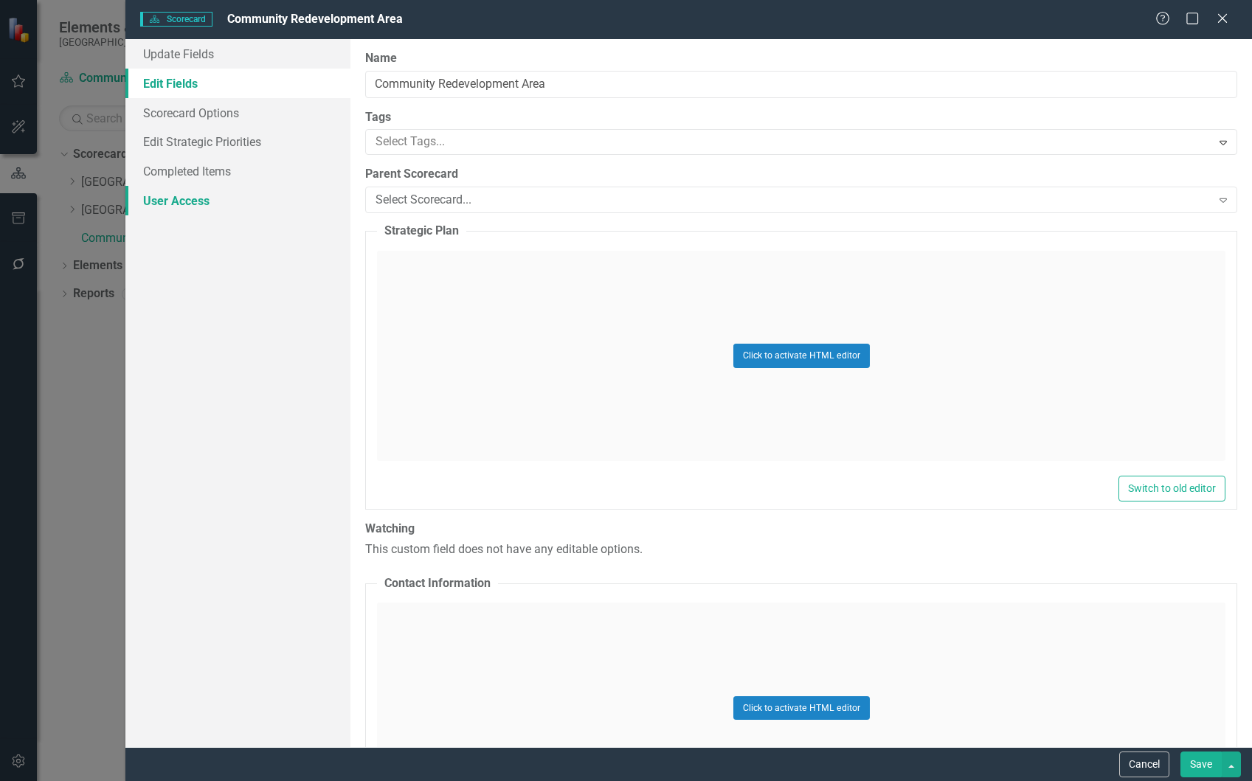
click at [202, 208] on link "User Access" at bounding box center [237, 201] width 225 height 30
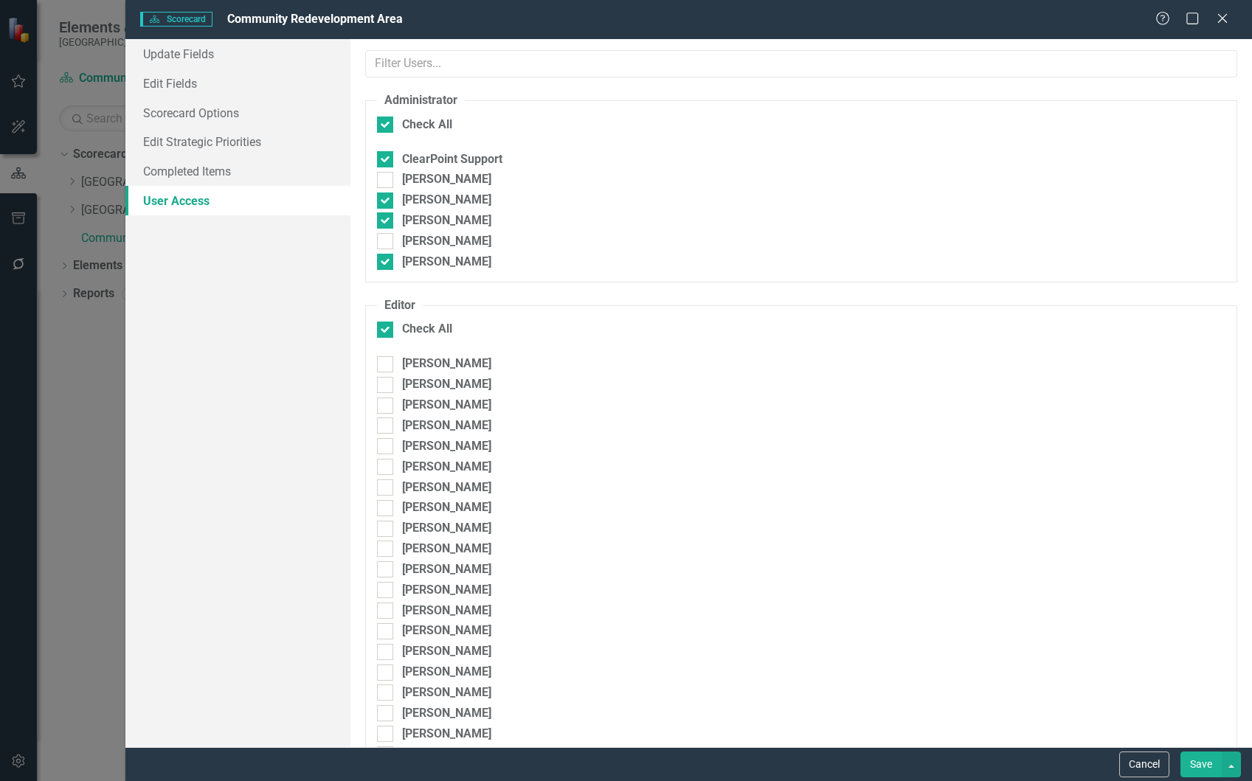
checkbox input "false"
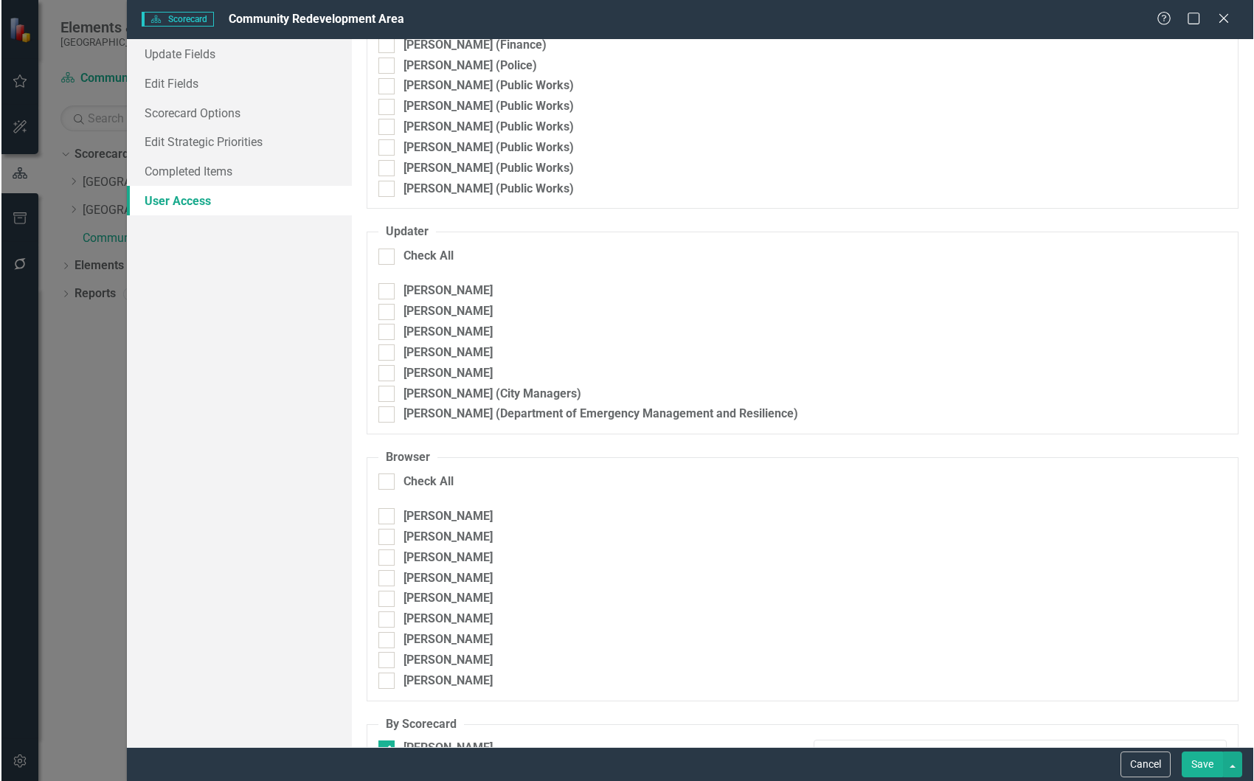
scroll to position [1502, 0]
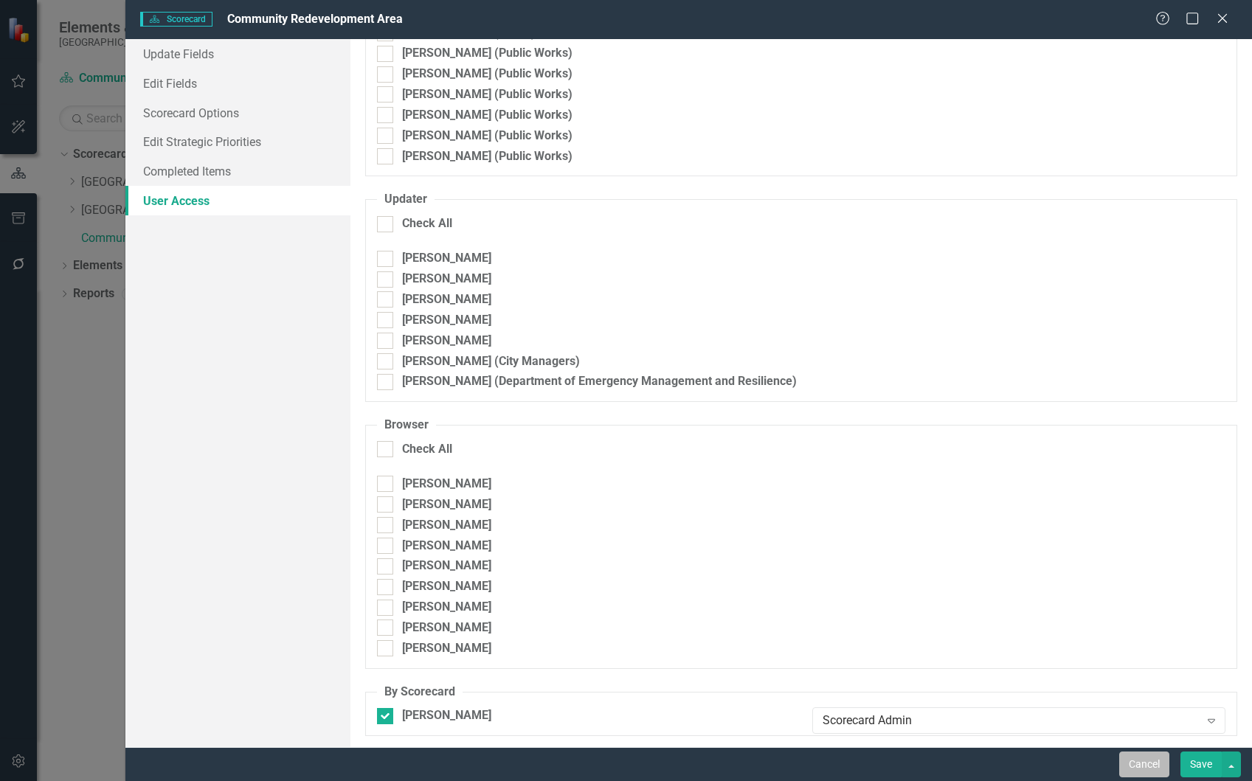
click at [1138, 761] on button "Cancel" at bounding box center [1144, 765] width 50 height 26
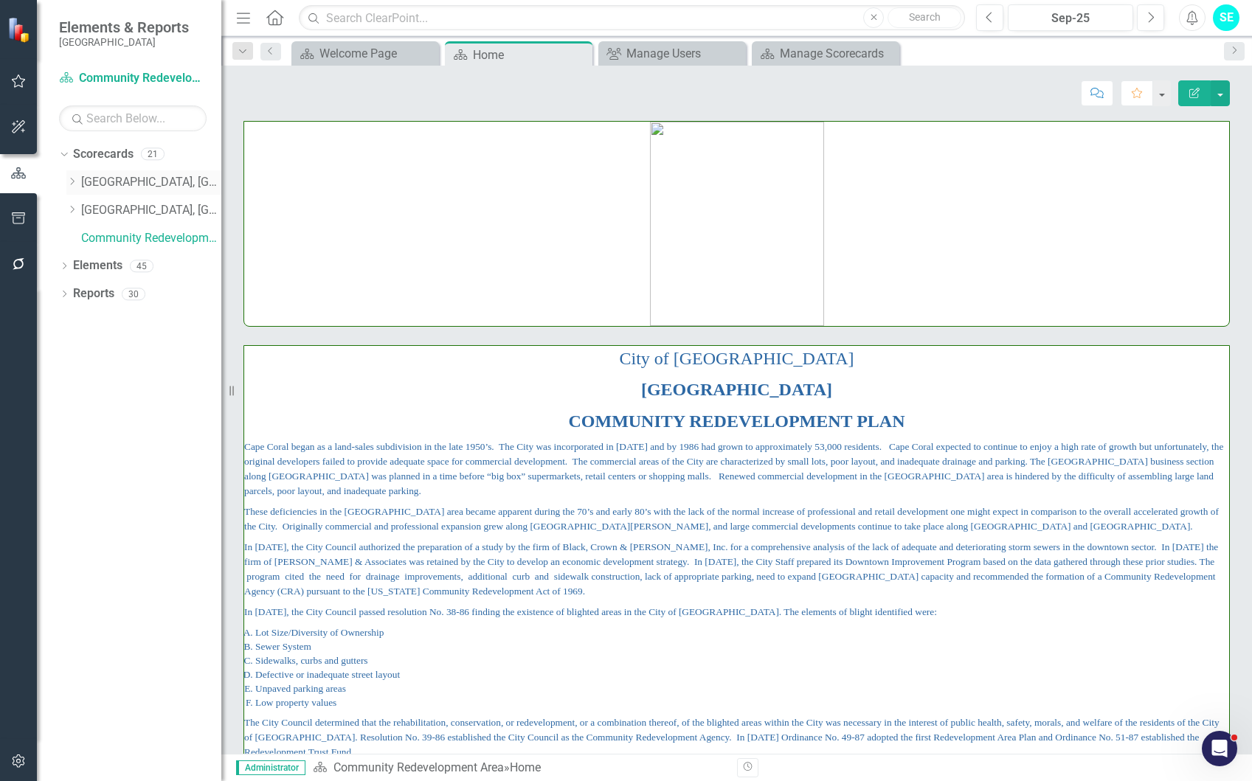
click at [163, 188] on link "[GEOGRAPHIC_DATA], [GEOGRAPHIC_DATA] Business Initiatives" at bounding box center [151, 182] width 140 height 17
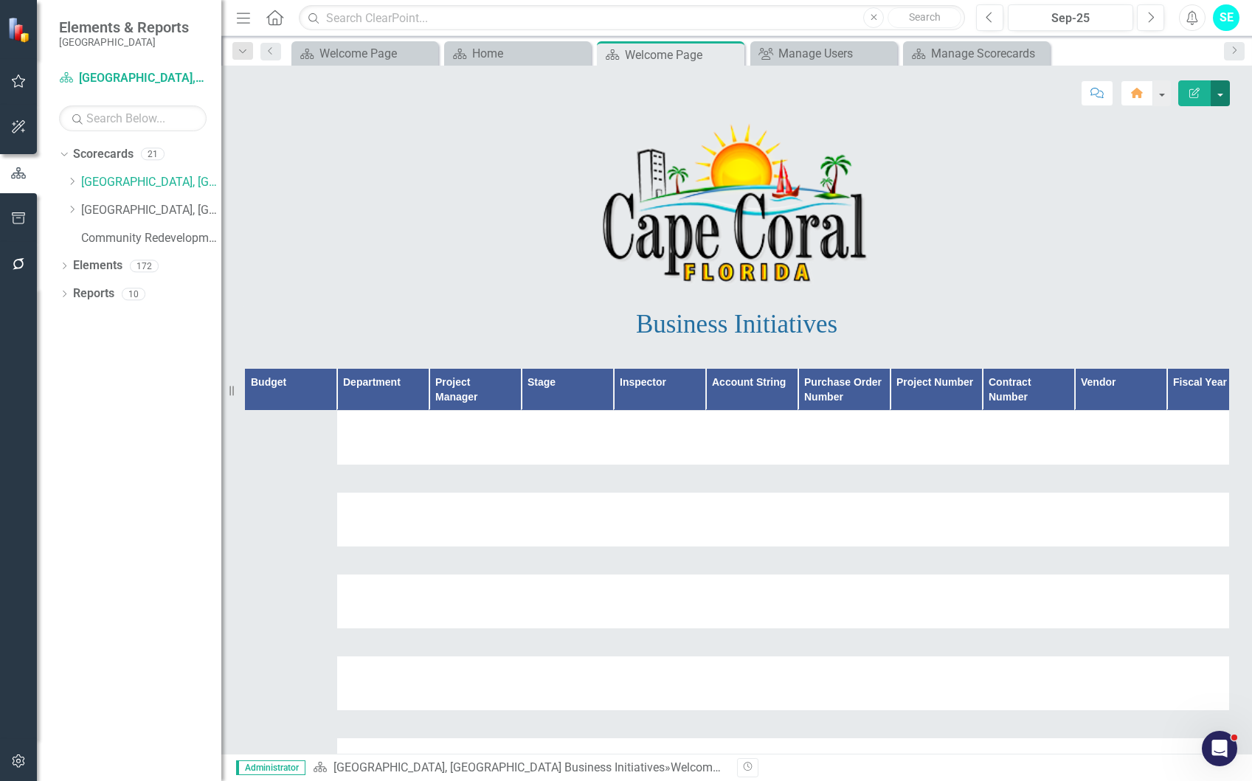
click at [1224, 97] on button "button" at bounding box center [1219, 93] width 19 height 26
click at [1197, 127] on link "Edit Edit Scorecard" at bounding box center [1168, 120] width 119 height 27
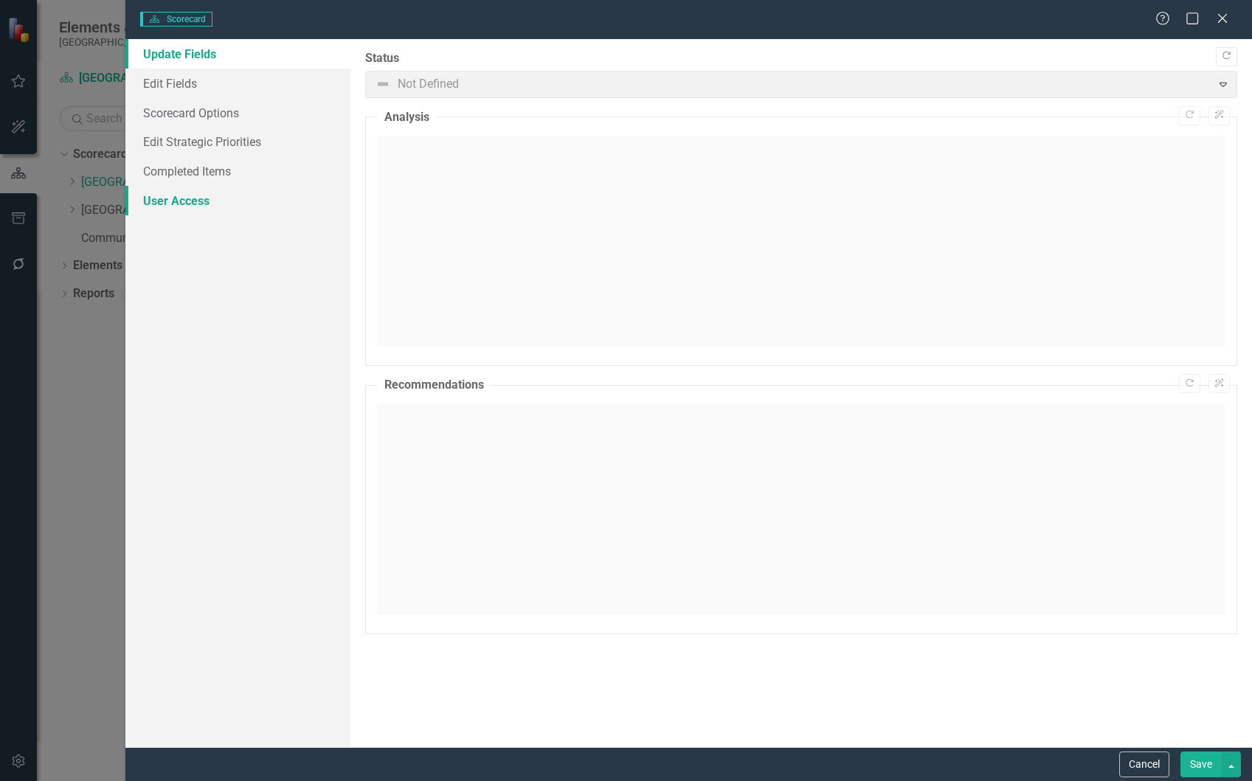
click at [233, 194] on link "User Access" at bounding box center [237, 201] width 225 height 30
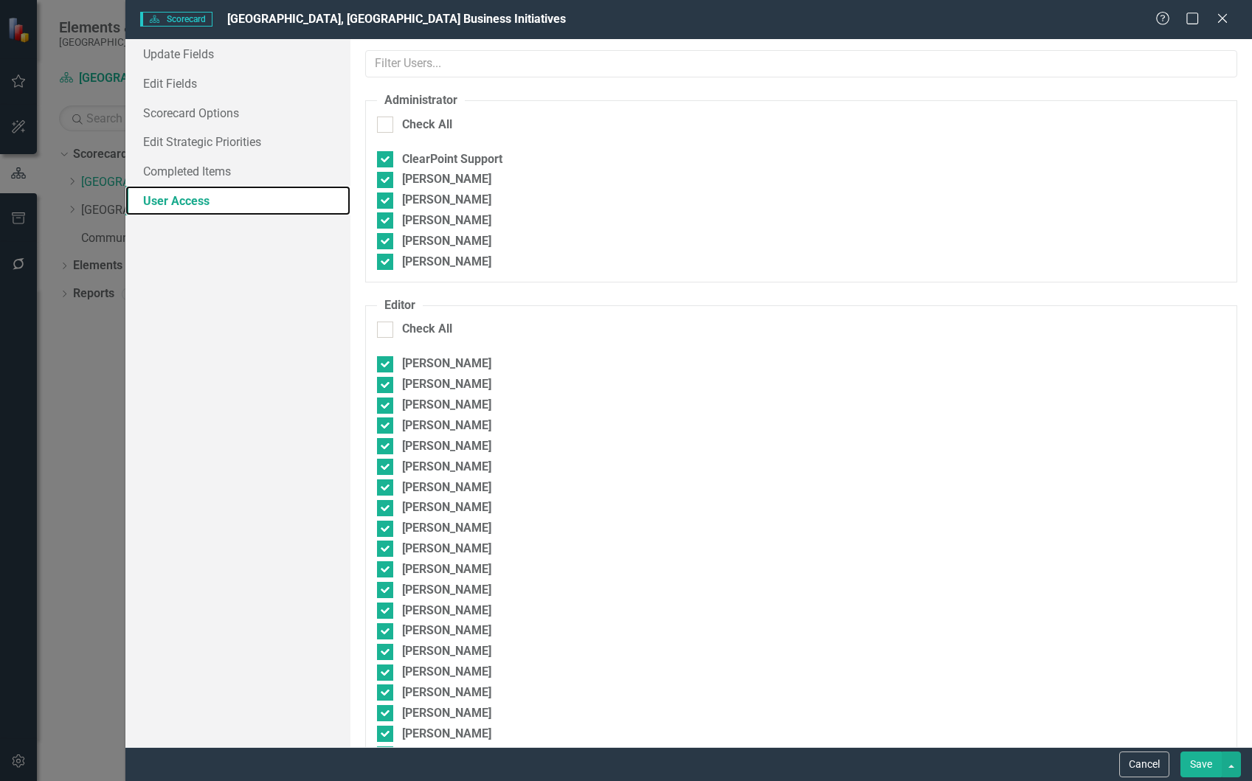
checkbox input "true"
checkbox input "false"
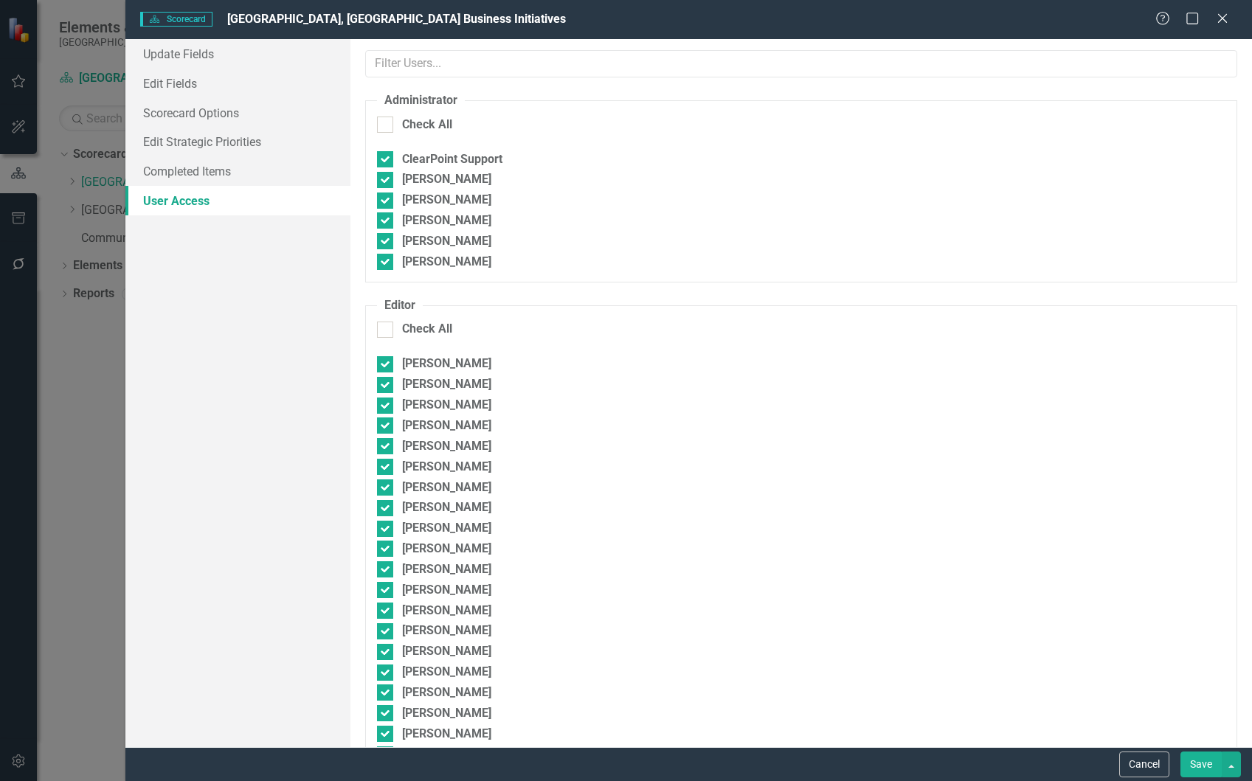
checkbox input "false"
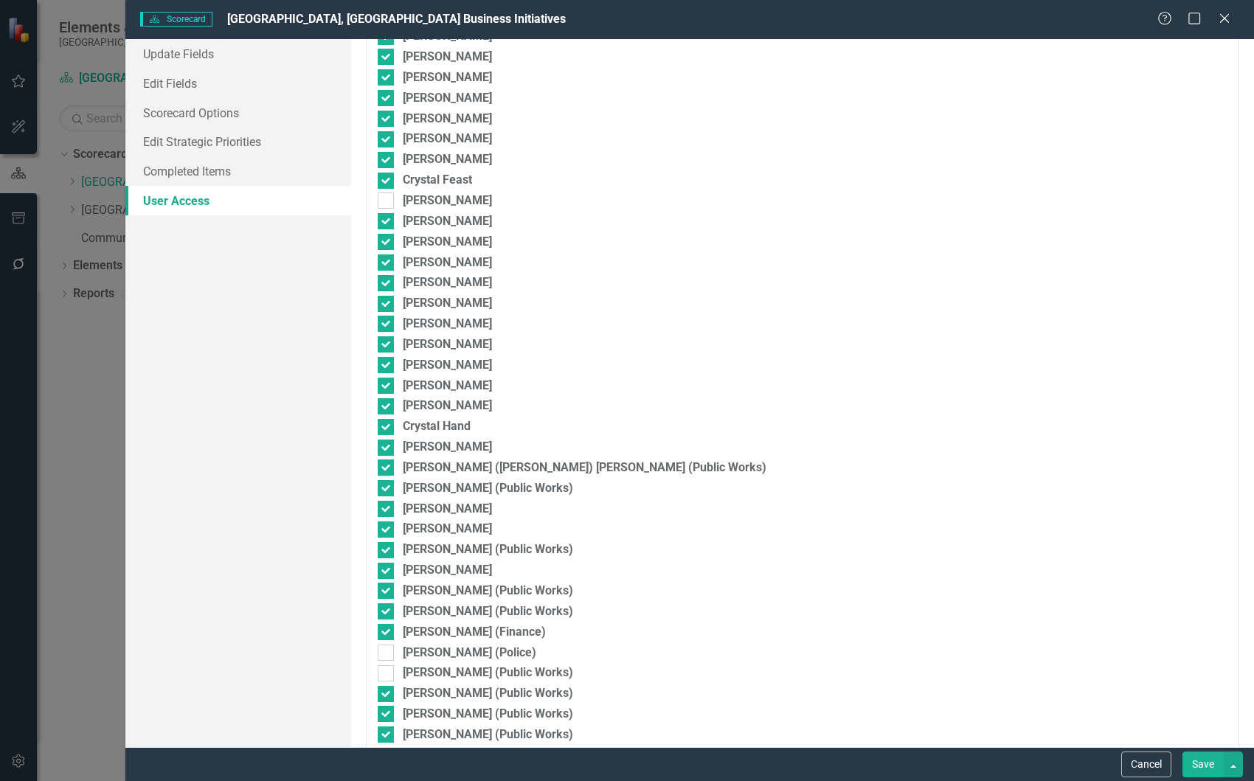
scroll to position [1502, 0]
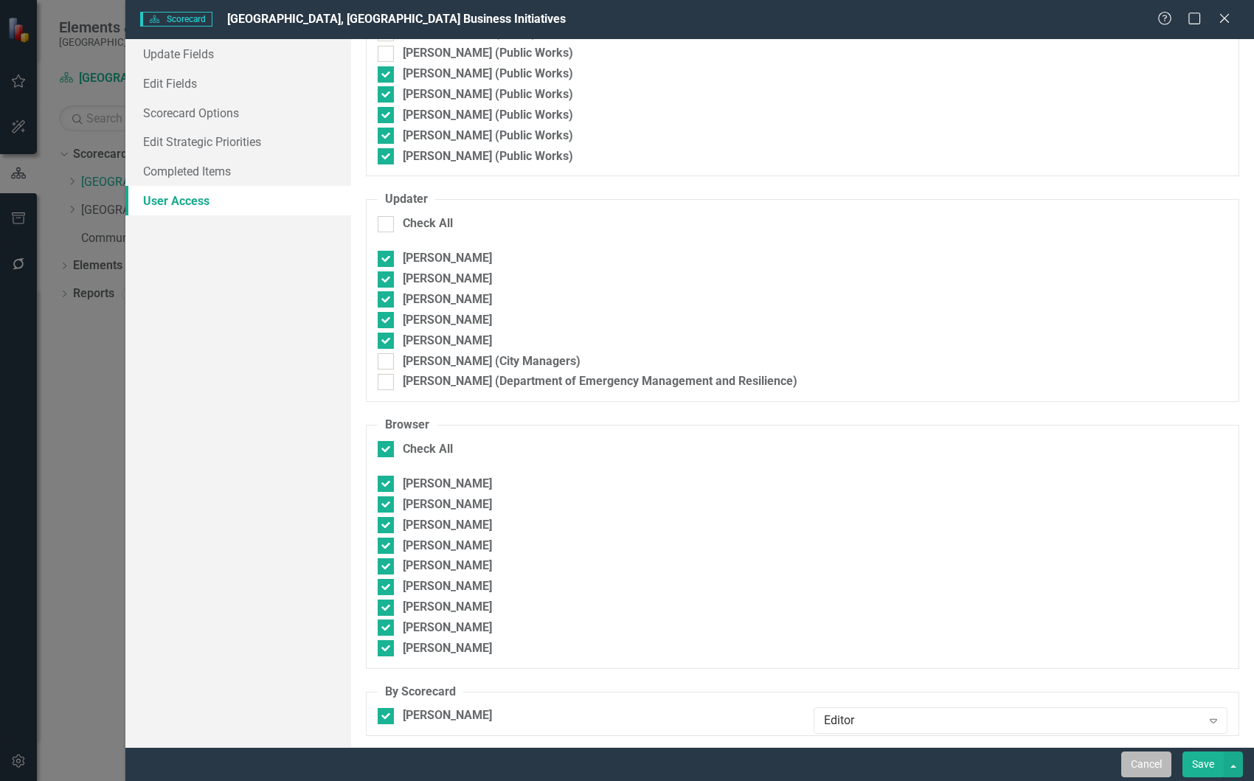
click at [1143, 772] on button "Cancel" at bounding box center [1146, 765] width 50 height 26
